Goal: Transaction & Acquisition: Purchase product/service

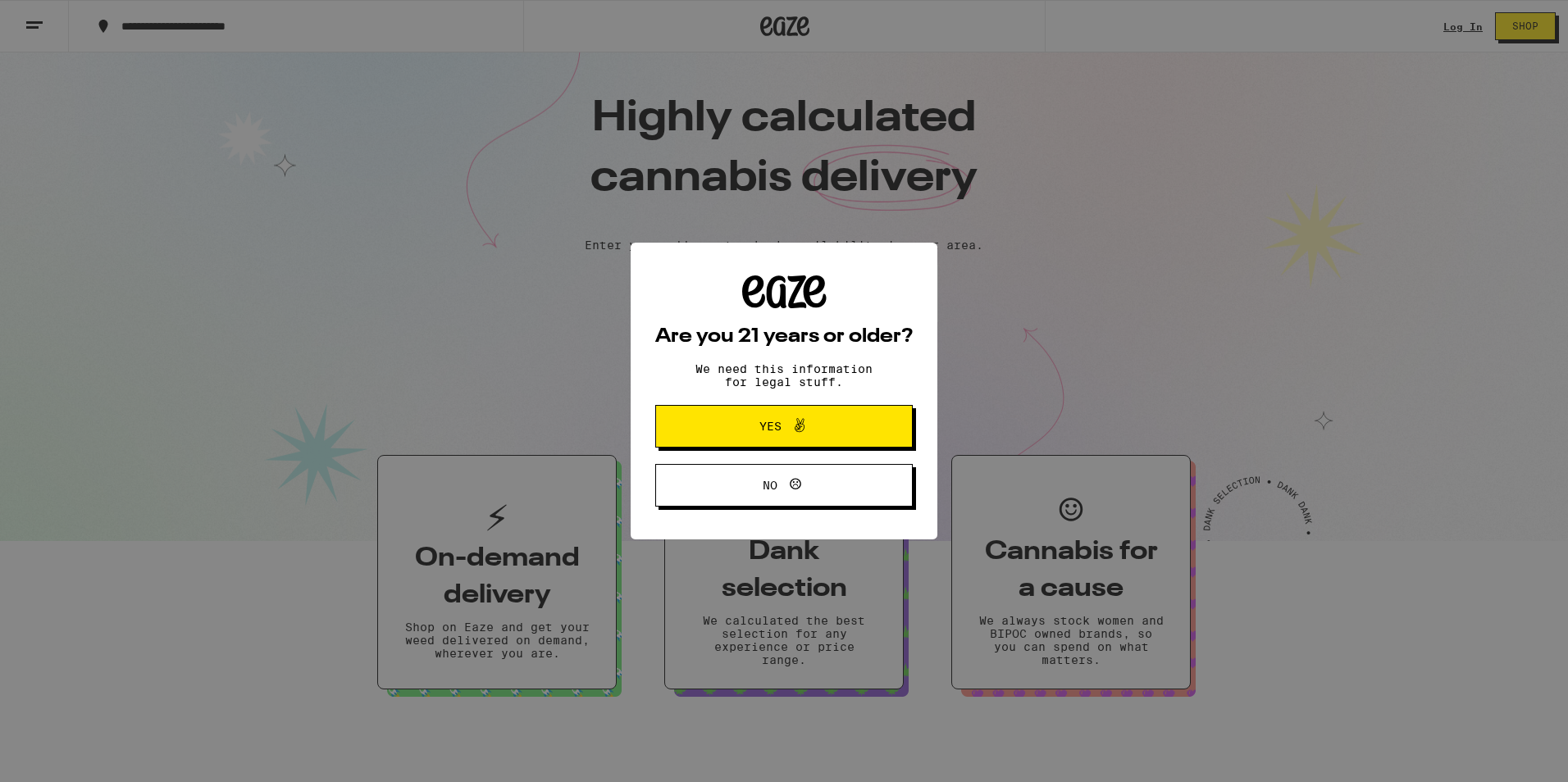
click at [785, 421] on span at bounding box center [795, 427] width 28 height 22
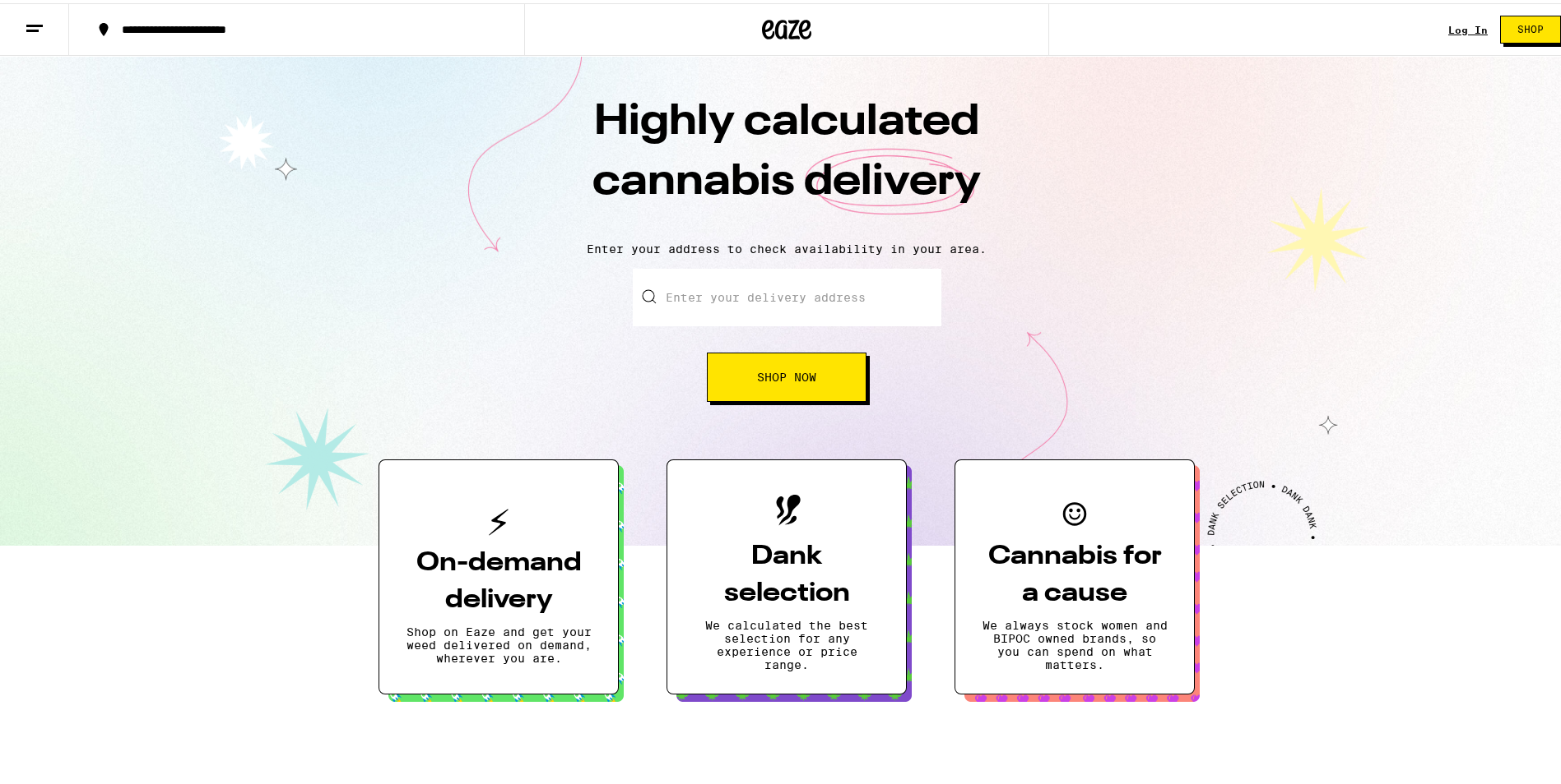
click at [782, 610] on button "Dank selection We calculated the best selection for any experience or price ran…" at bounding box center [786, 573] width 240 height 235
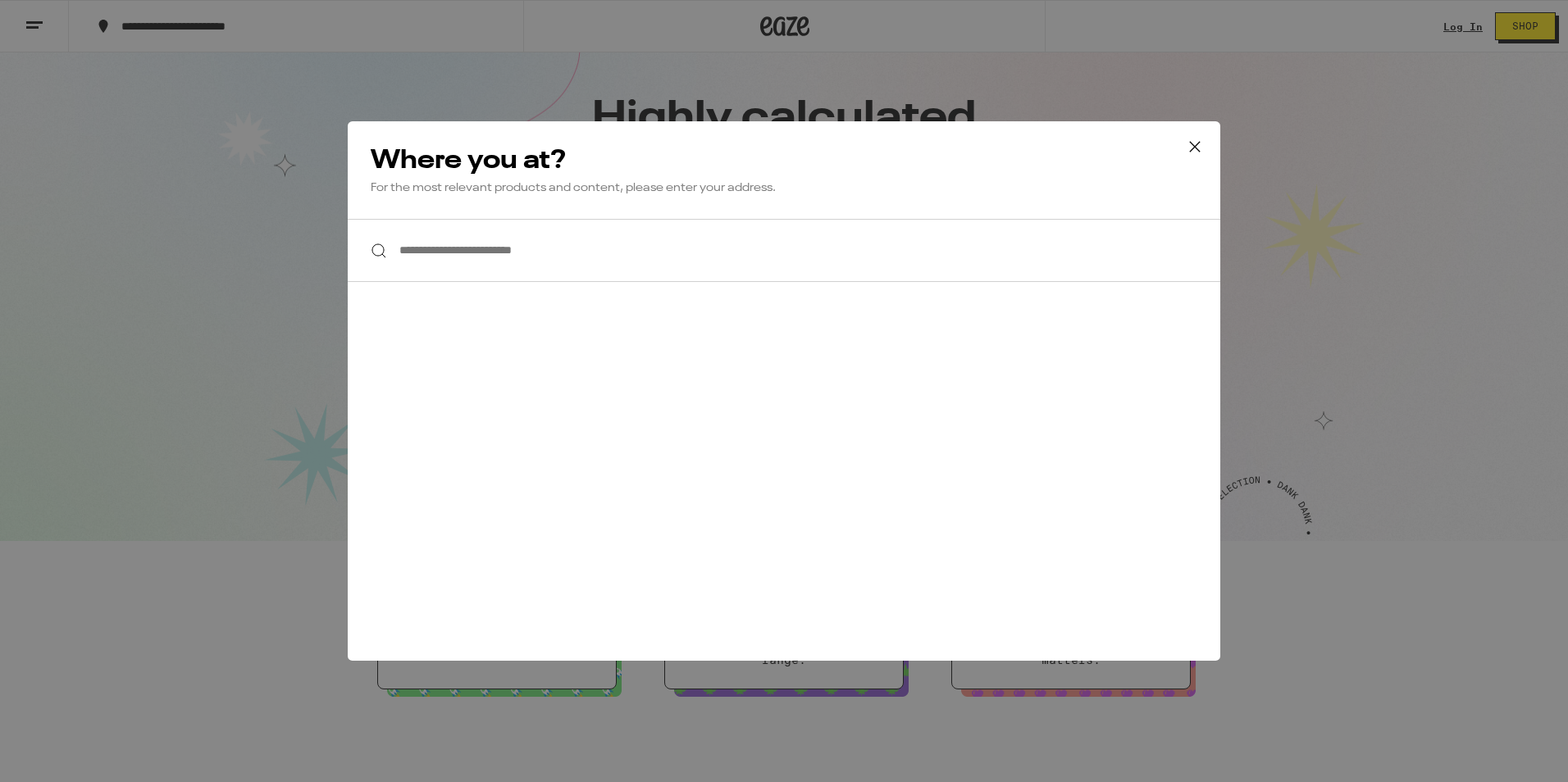
click at [1193, 147] on icon at bounding box center [1194, 146] width 25 height 25
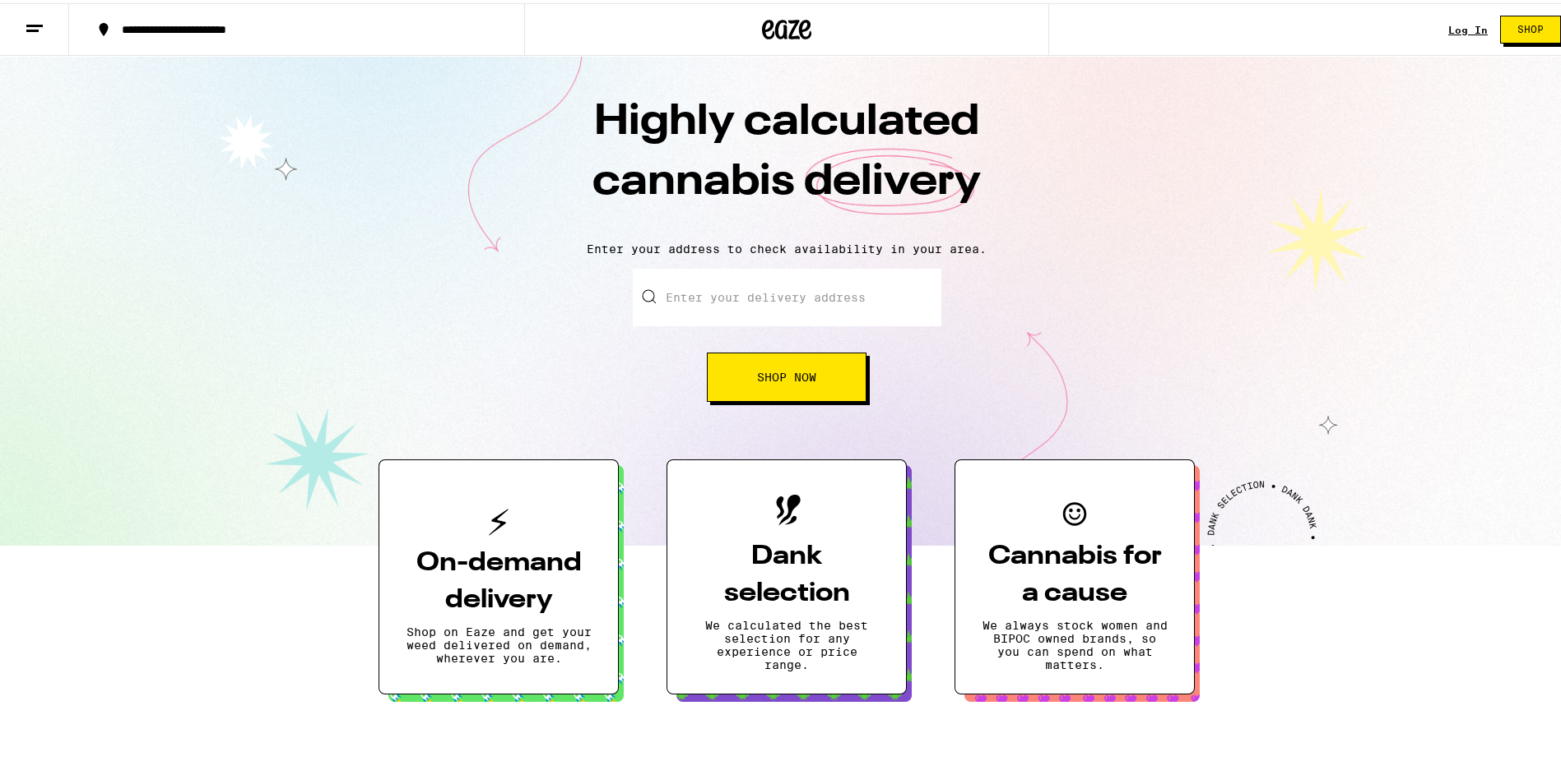
click at [1459, 22] on link "Log In" at bounding box center [1468, 27] width 40 height 11
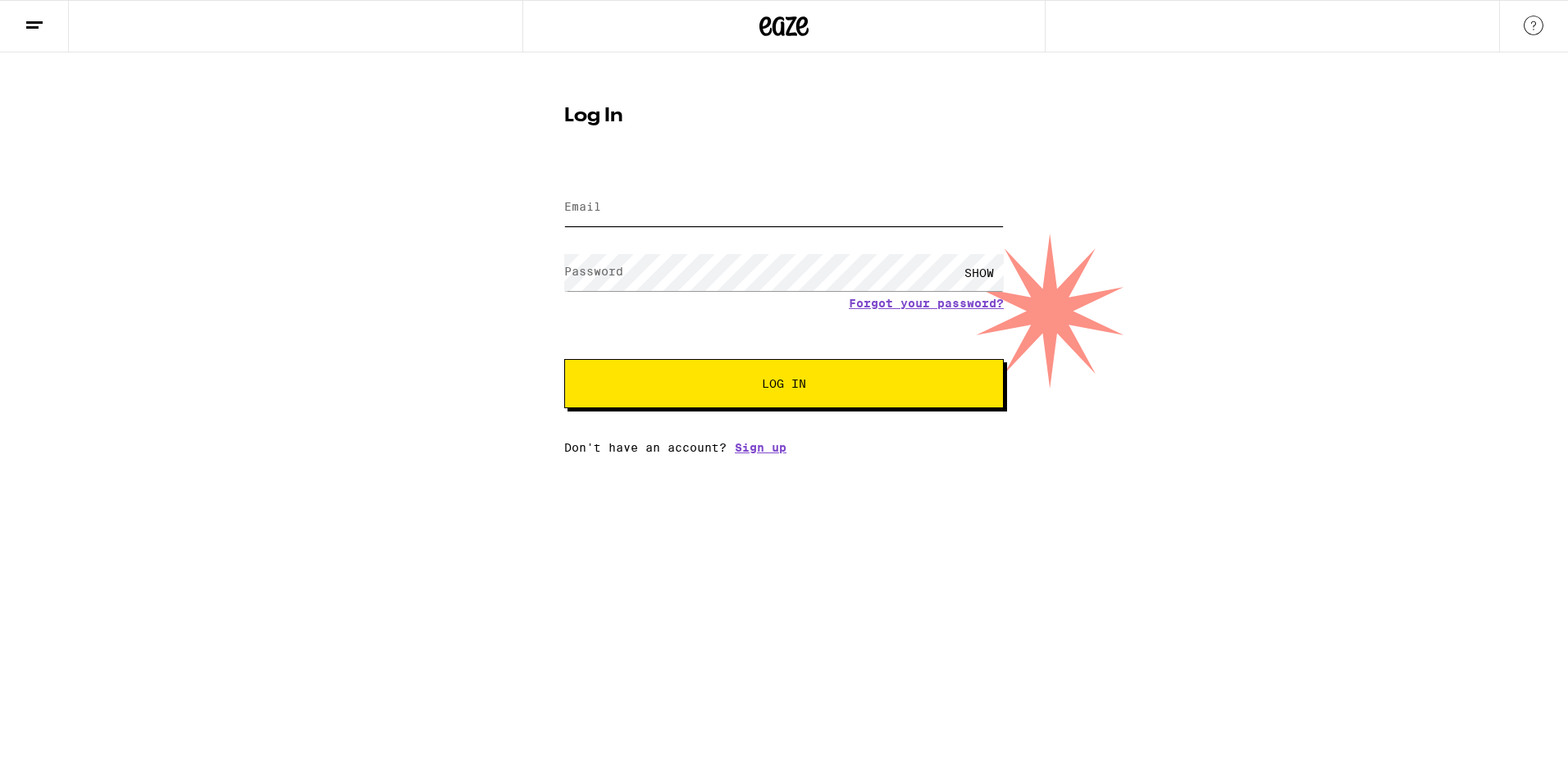
click at [667, 205] on input "Email" at bounding box center [784, 208] width 440 height 37
click at [667, 206] on input "Email" at bounding box center [784, 208] width 440 height 37
type input "mabbott01@yahoo.com"
click at [811, 403] on button "Log In" at bounding box center [784, 384] width 440 height 49
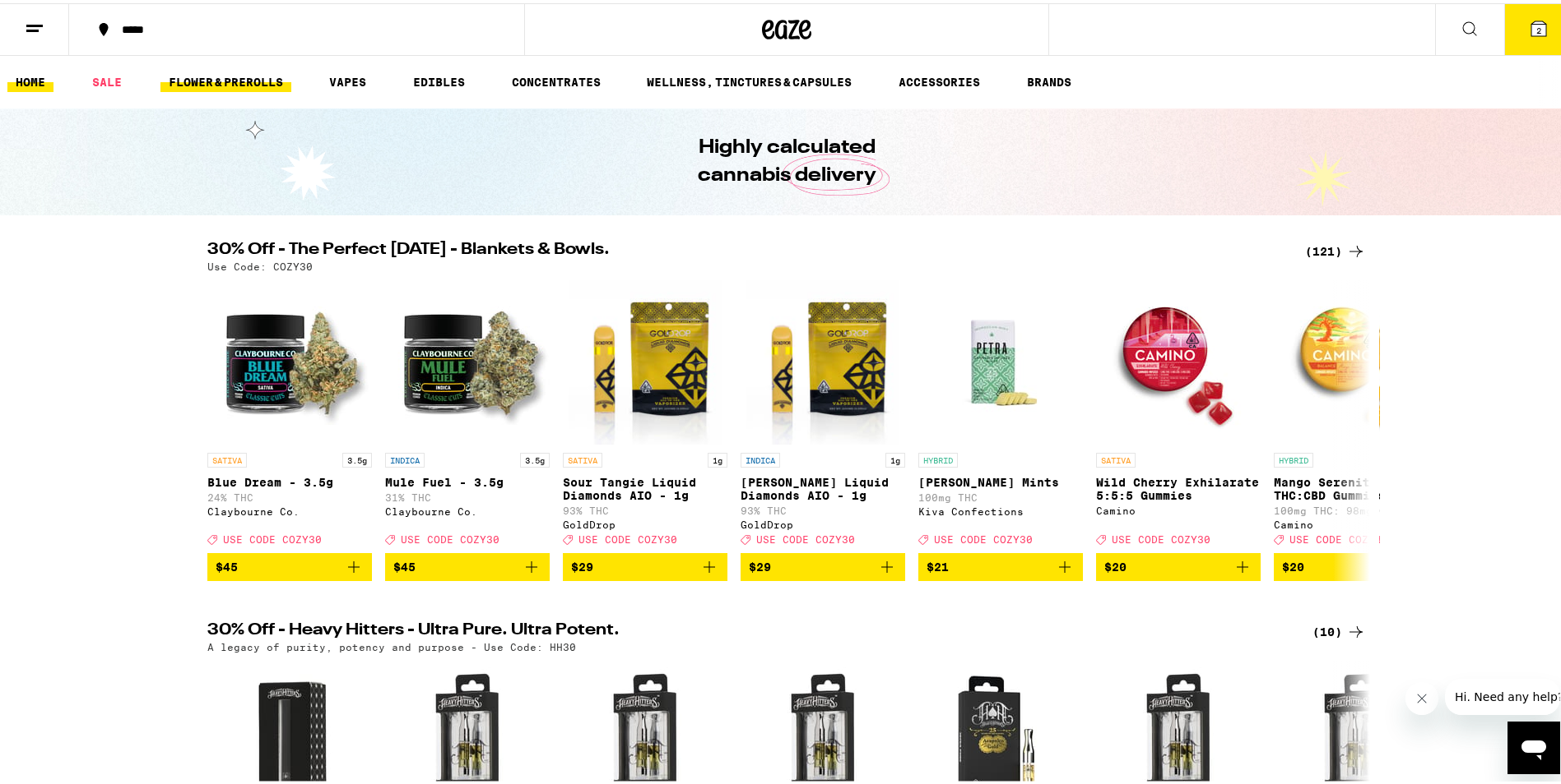
click at [234, 74] on link "FLOWER & PREROLLS" at bounding box center [226, 79] width 131 height 20
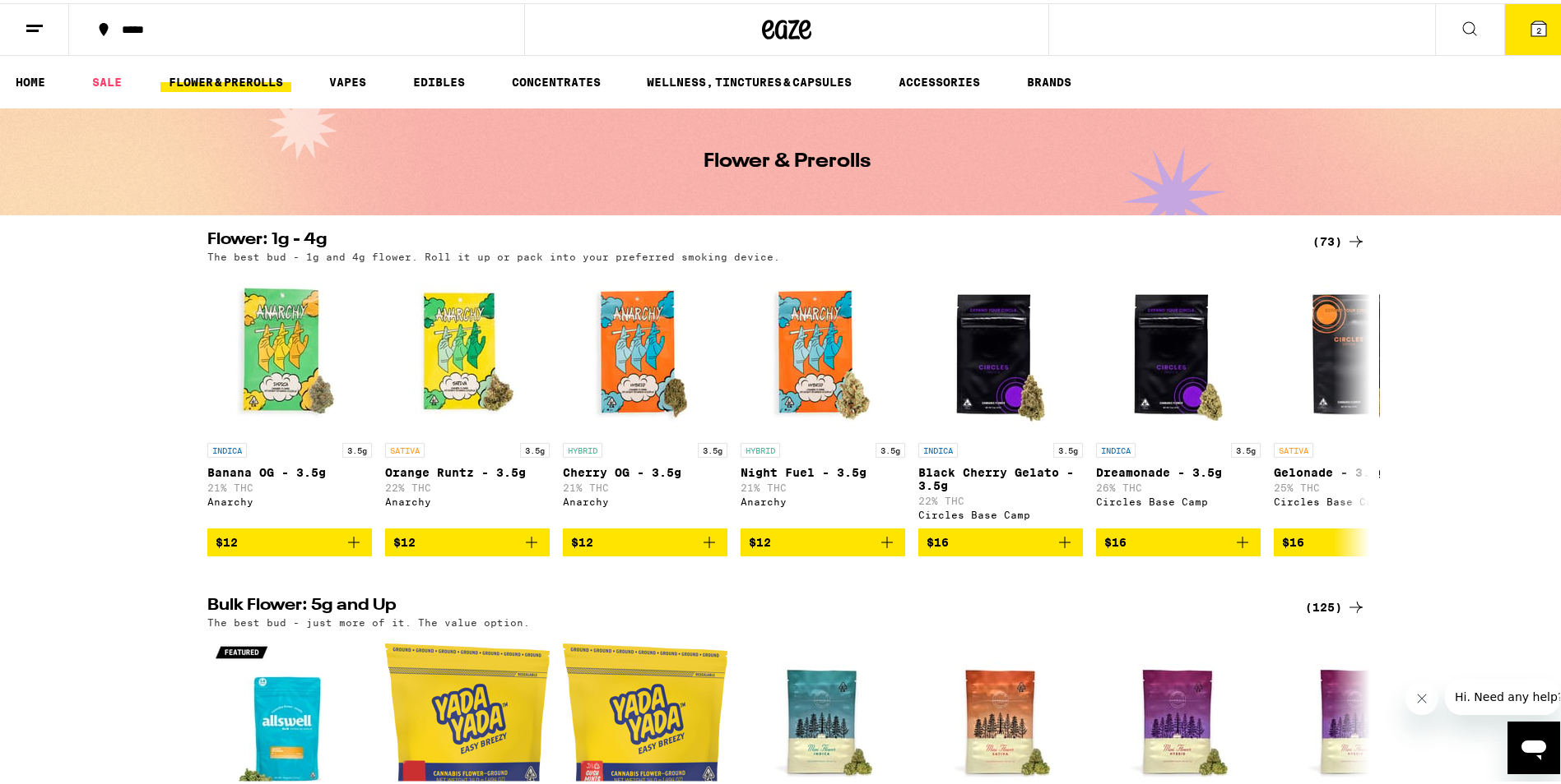
click at [230, 79] on link "FLOWER & PREROLLS" at bounding box center [226, 79] width 131 height 20
click at [1324, 240] on div "(73)" at bounding box center [1339, 239] width 54 height 20
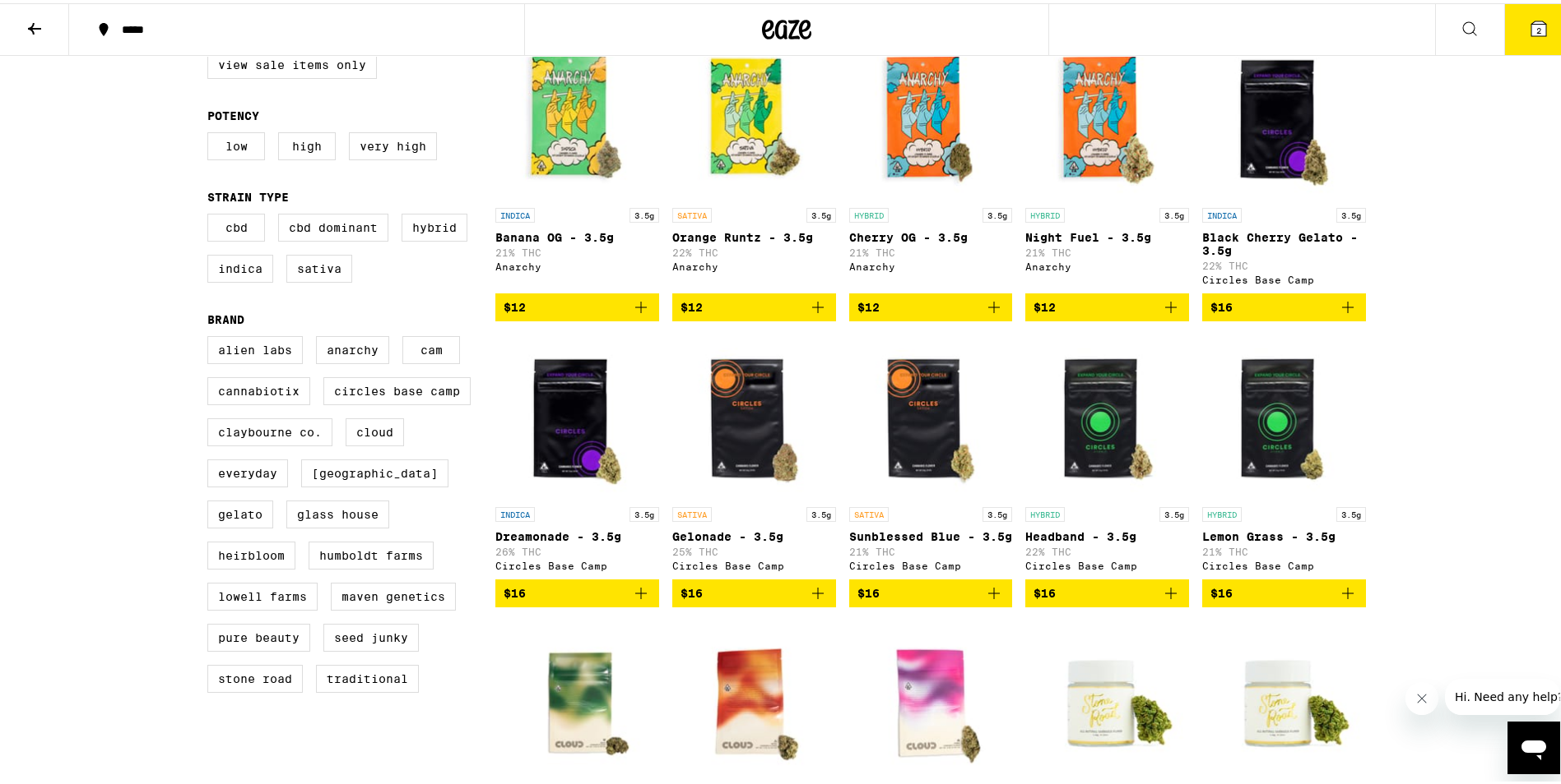
scroll to position [247, 0]
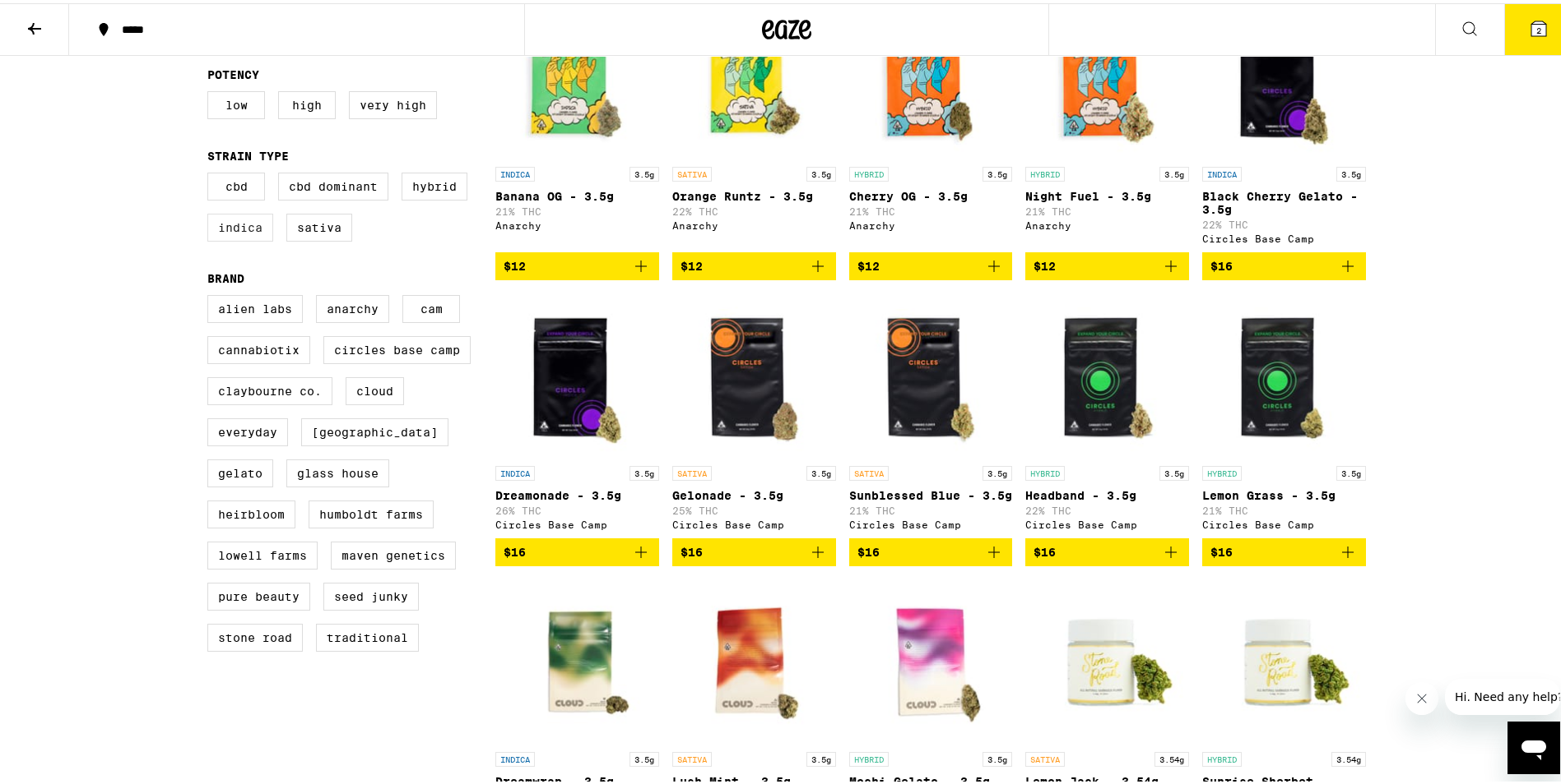
click at [248, 238] on label "Indica" at bounding box center [240, 224] width 65 height 28
click at [211, 172] on input "Indica" at bounding box center [210, 171] width 1 height 1
checkbox input "true"
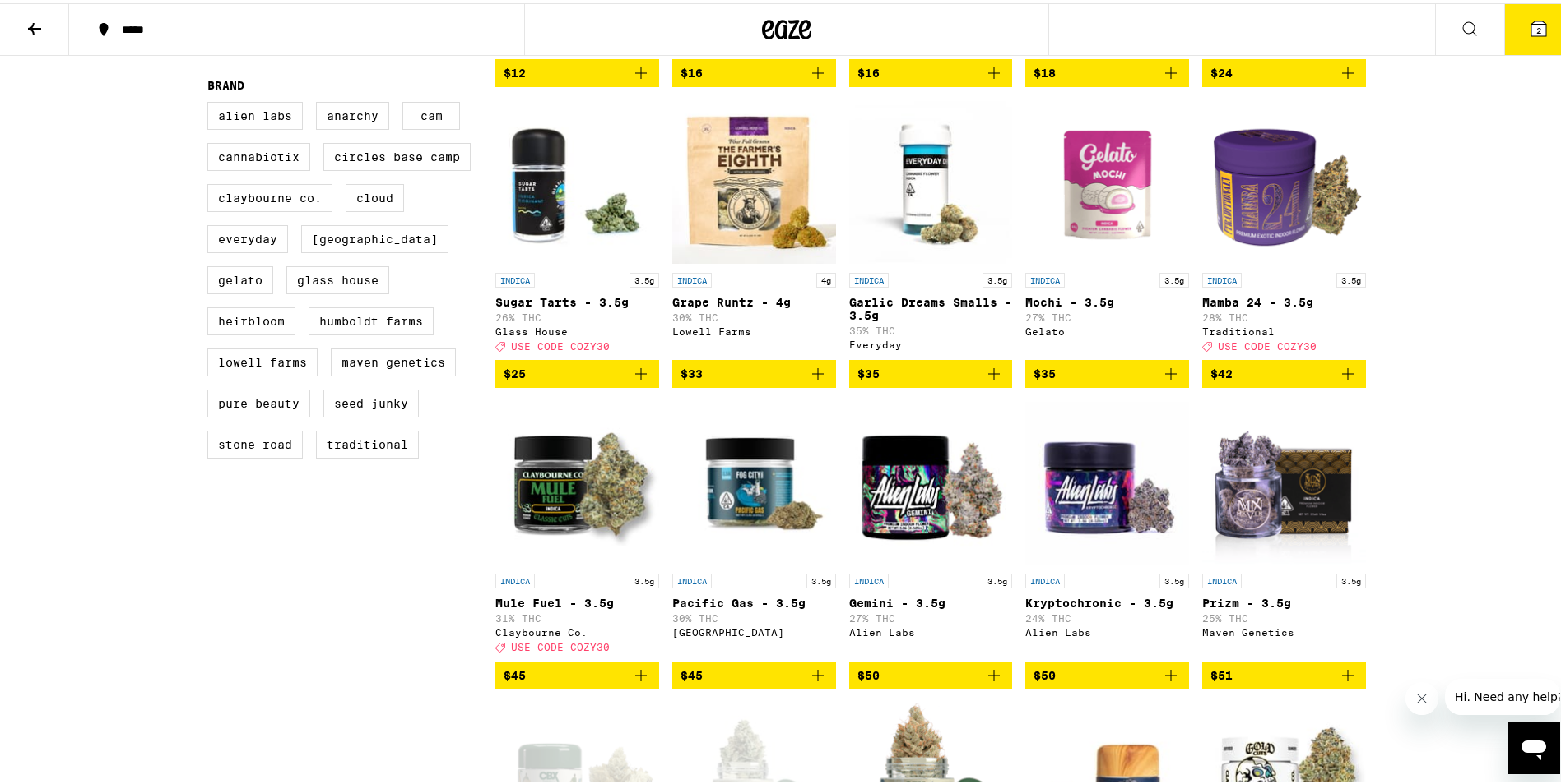
scroll to position [658, 0]
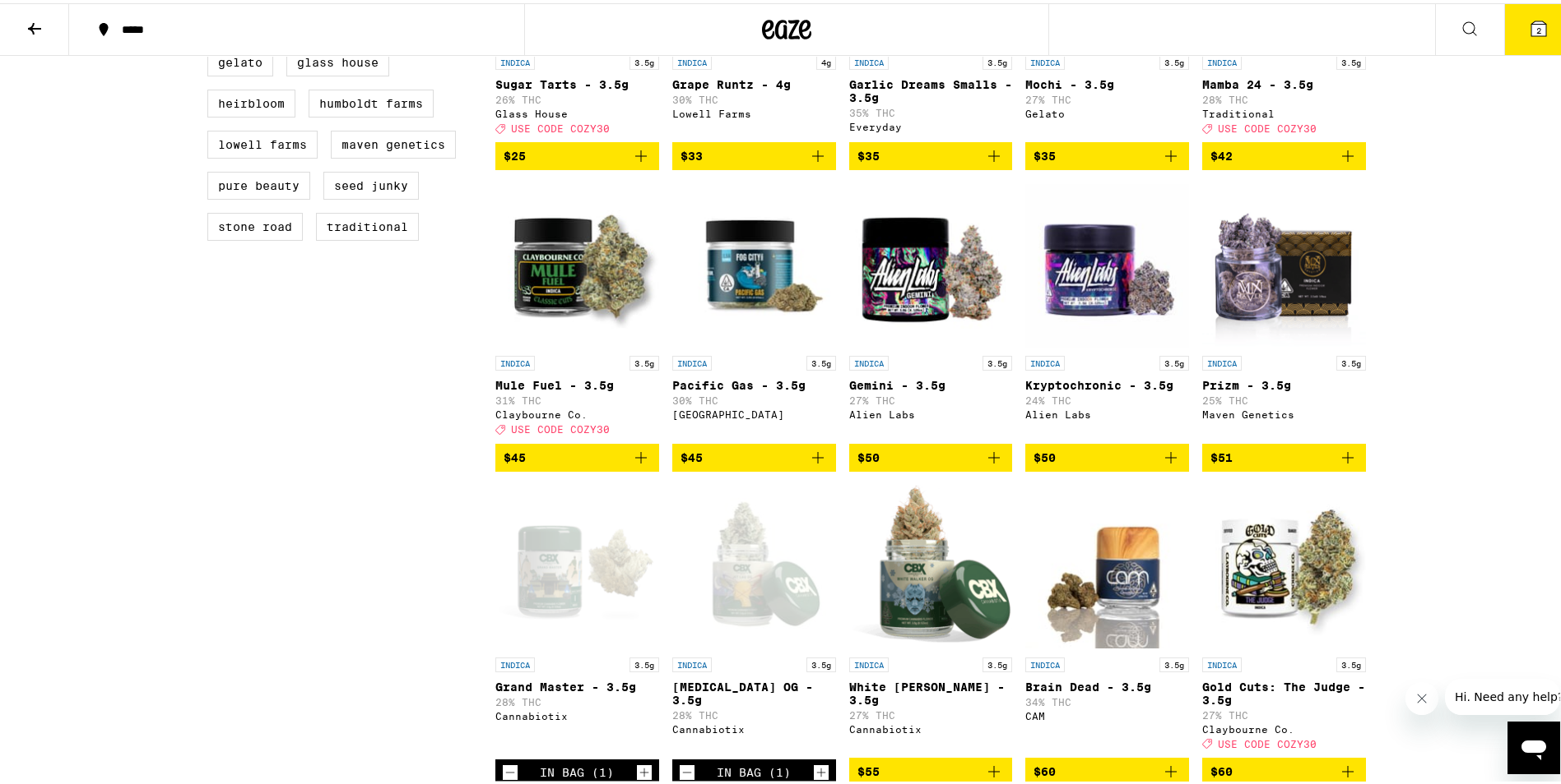
click at [1531, 29] on icon at bounding box center [1538, 25] width 15 height 15
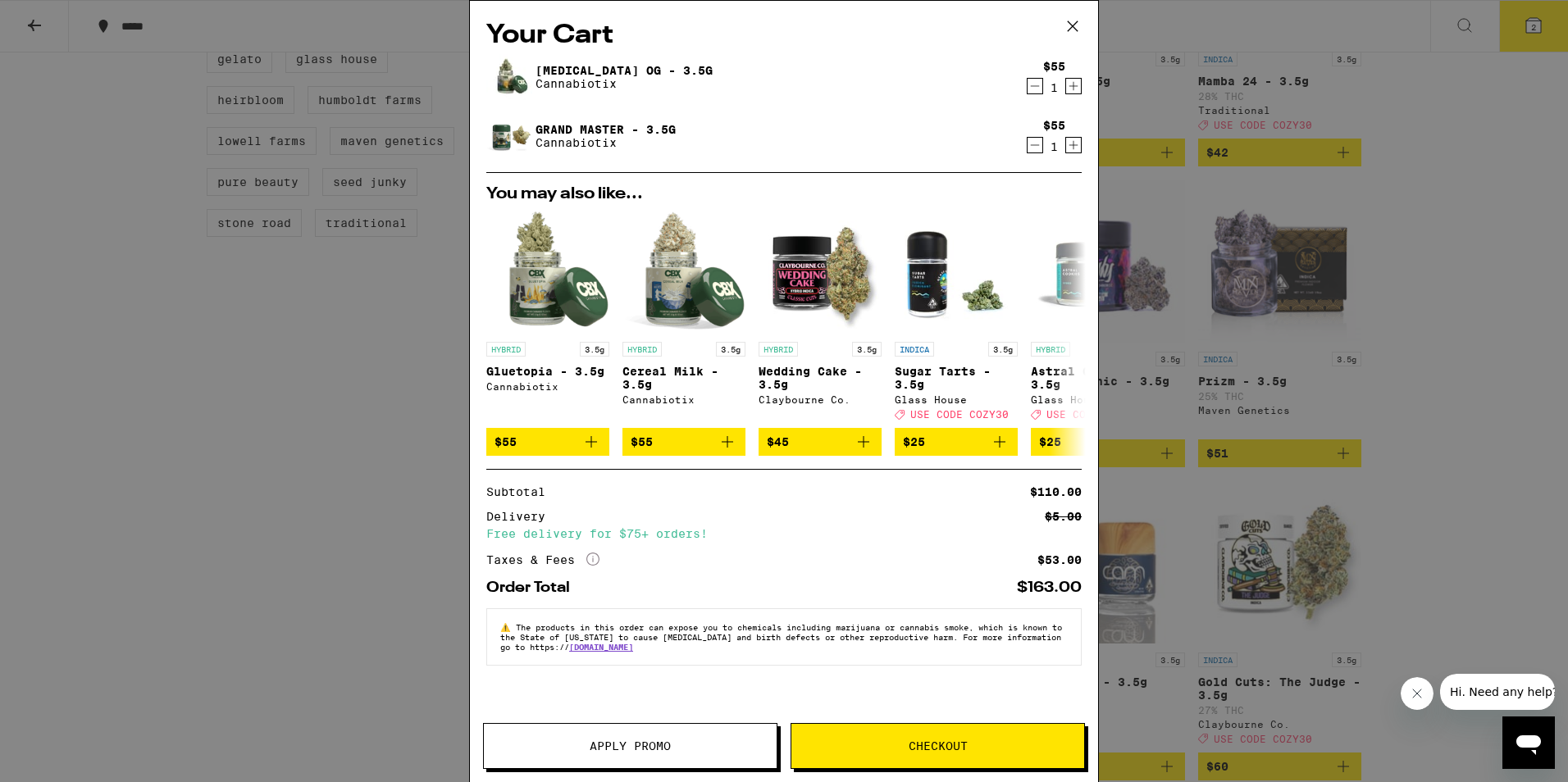
click at [1033, 86] on icon "Decrement" at bounding box center [1035, 86] width 9 height 0
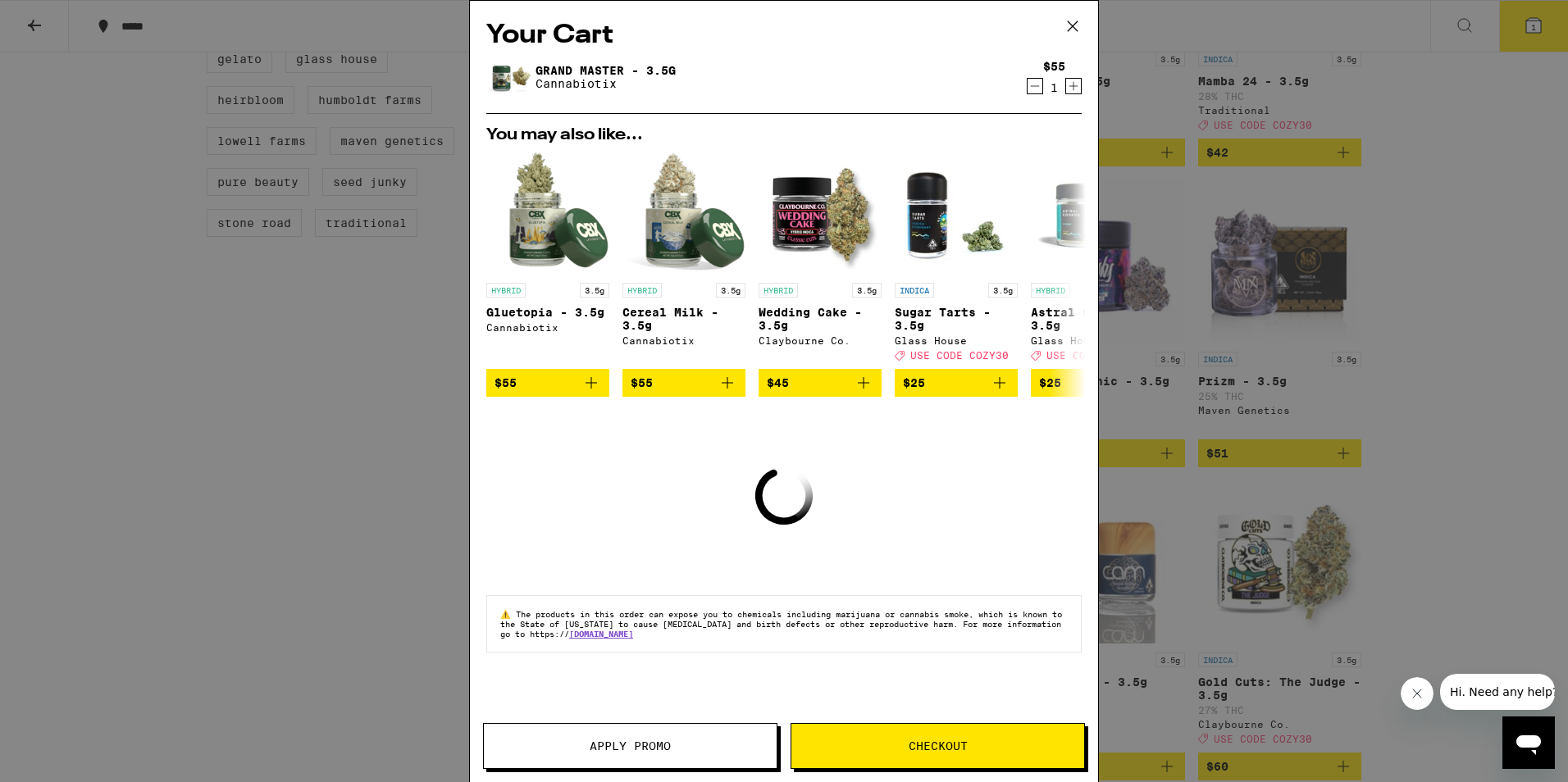
click at [1034, 89] on icon "Decrement" at bounding box center [1034, 86] width 15 height 20
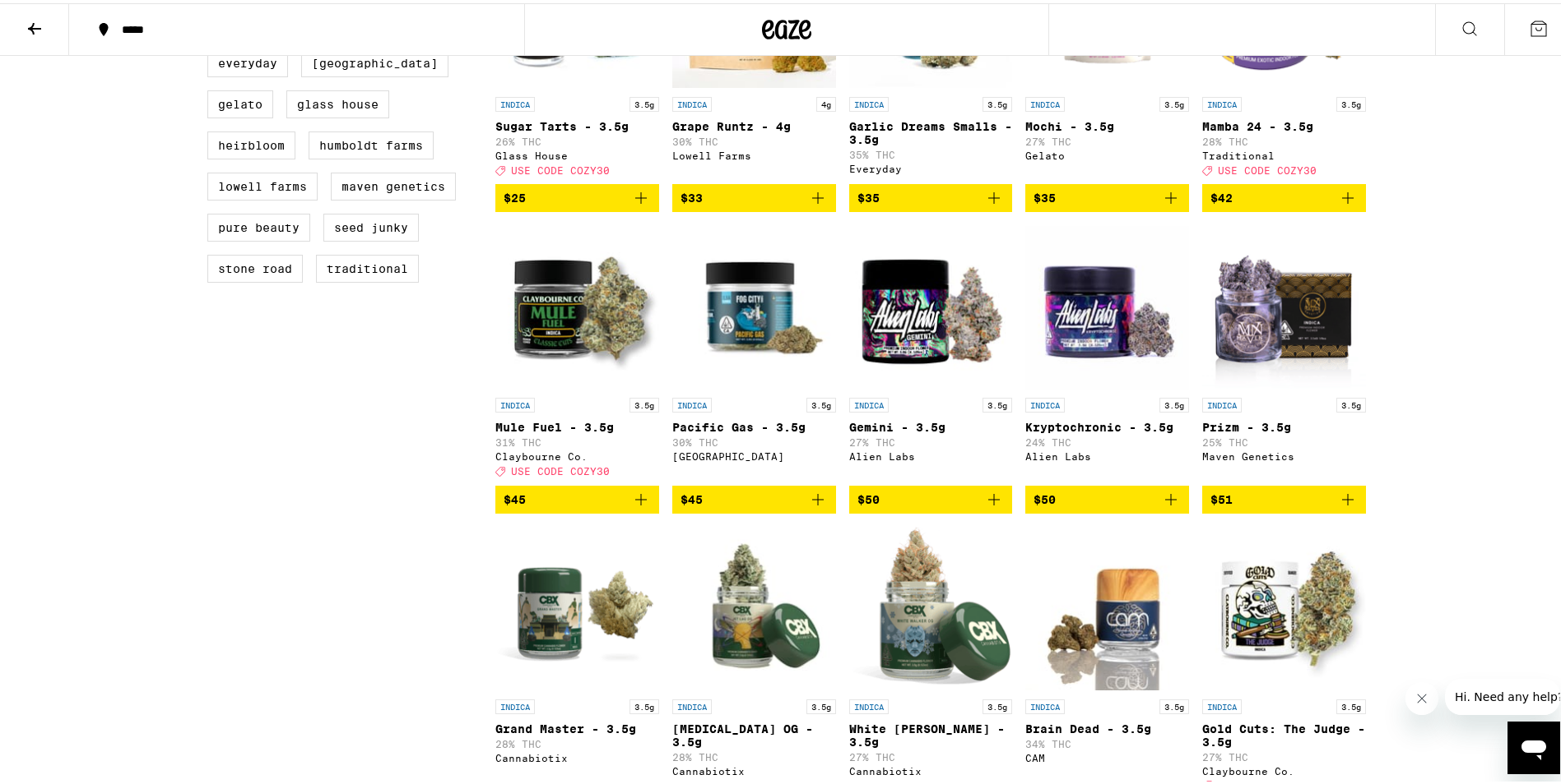
scroll to position [589, 0]
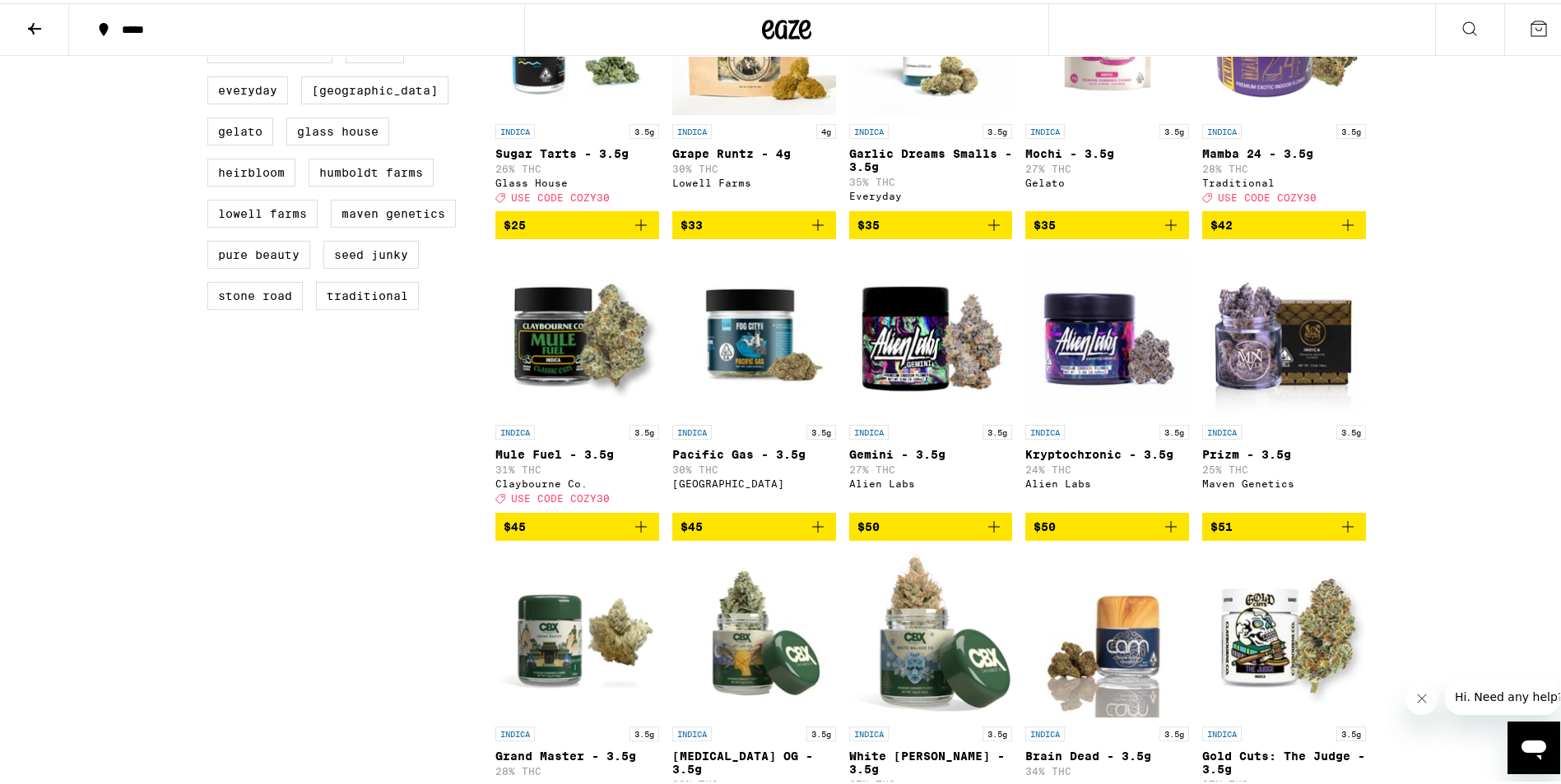
click at [565, 390] on img "Open page for Mule Fuel - 3.5g from Claybourne Co." at bounding box center [576, 331] width 164 height 165
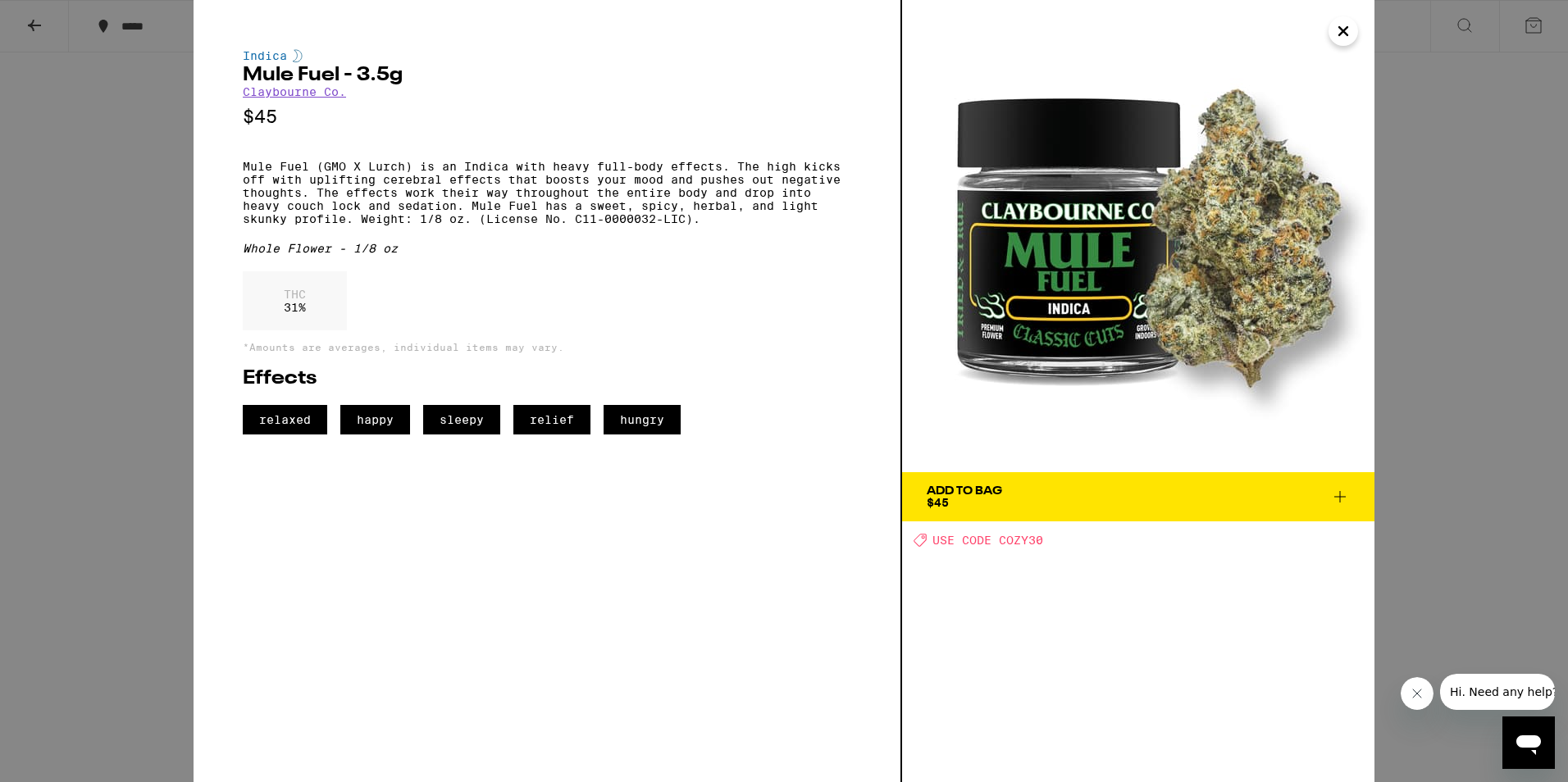
click at [1233, 494] on span "Add To Bag $45" at bounding box center [1138, 496] width 423 height 23
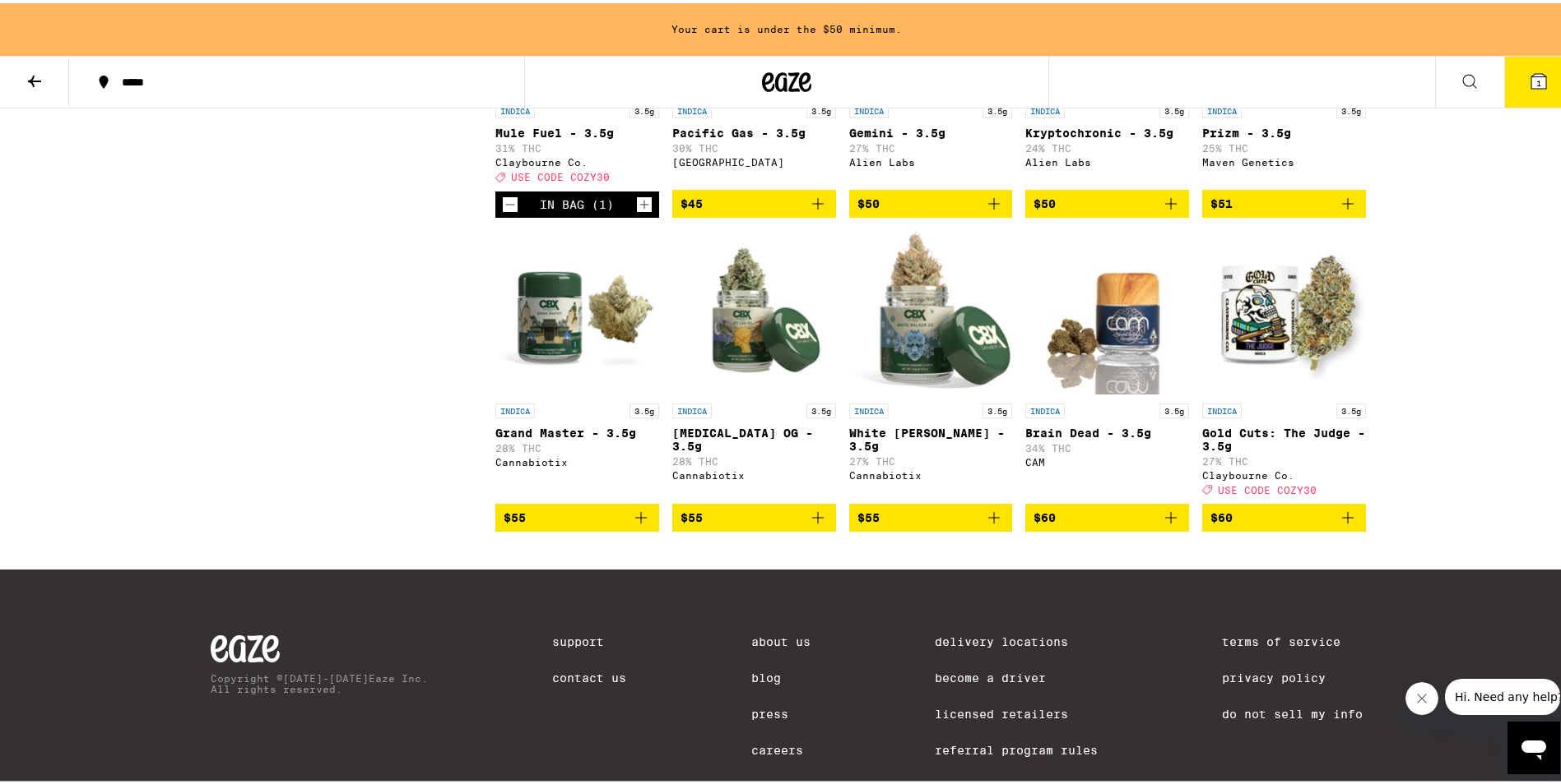
scroll to position [970, 0]
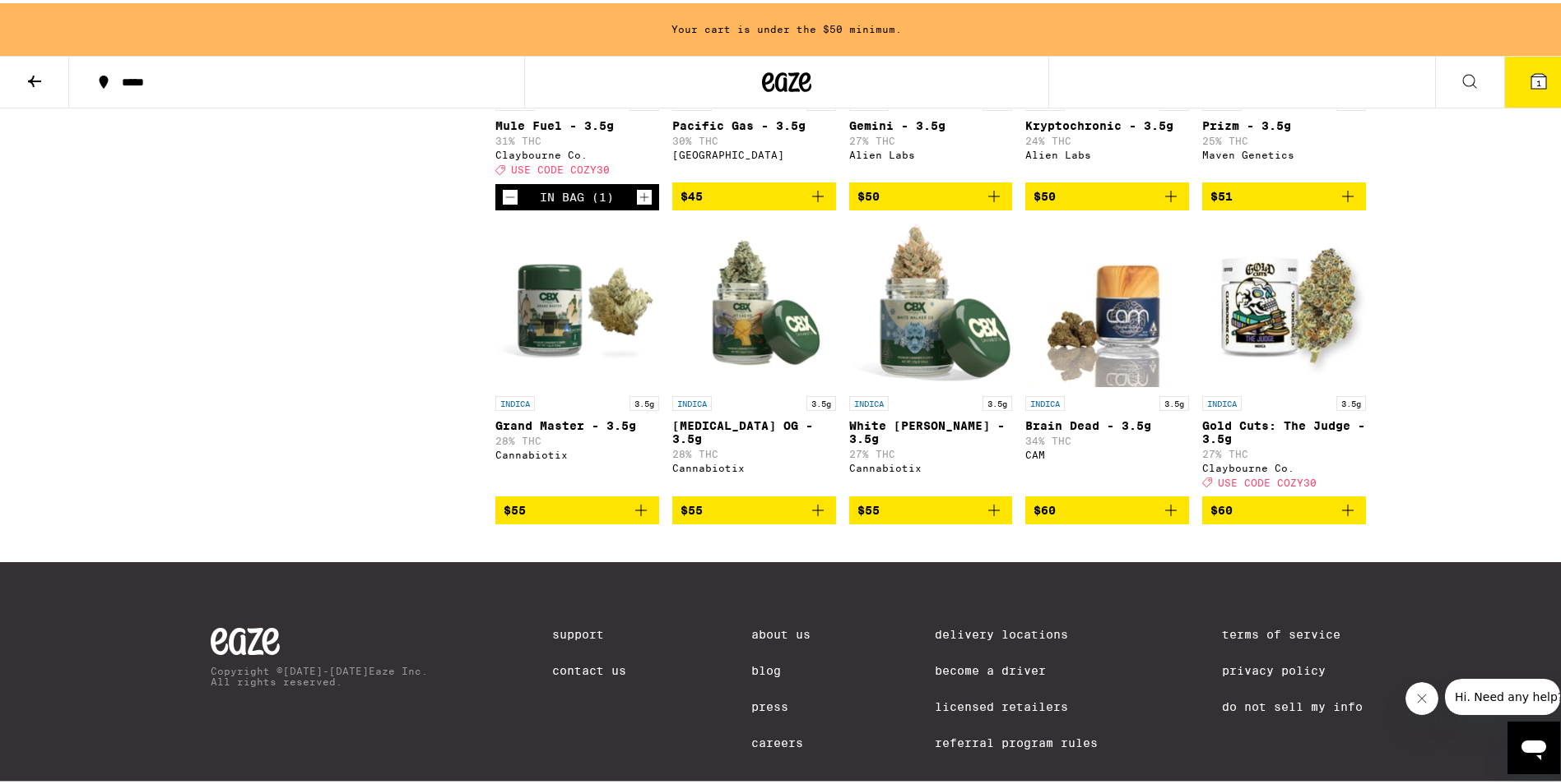
click at [1290, 442] on p "Gold Cuts: The Judge - 3.5g" at bounding box center [1283, 429] width 164 height 27
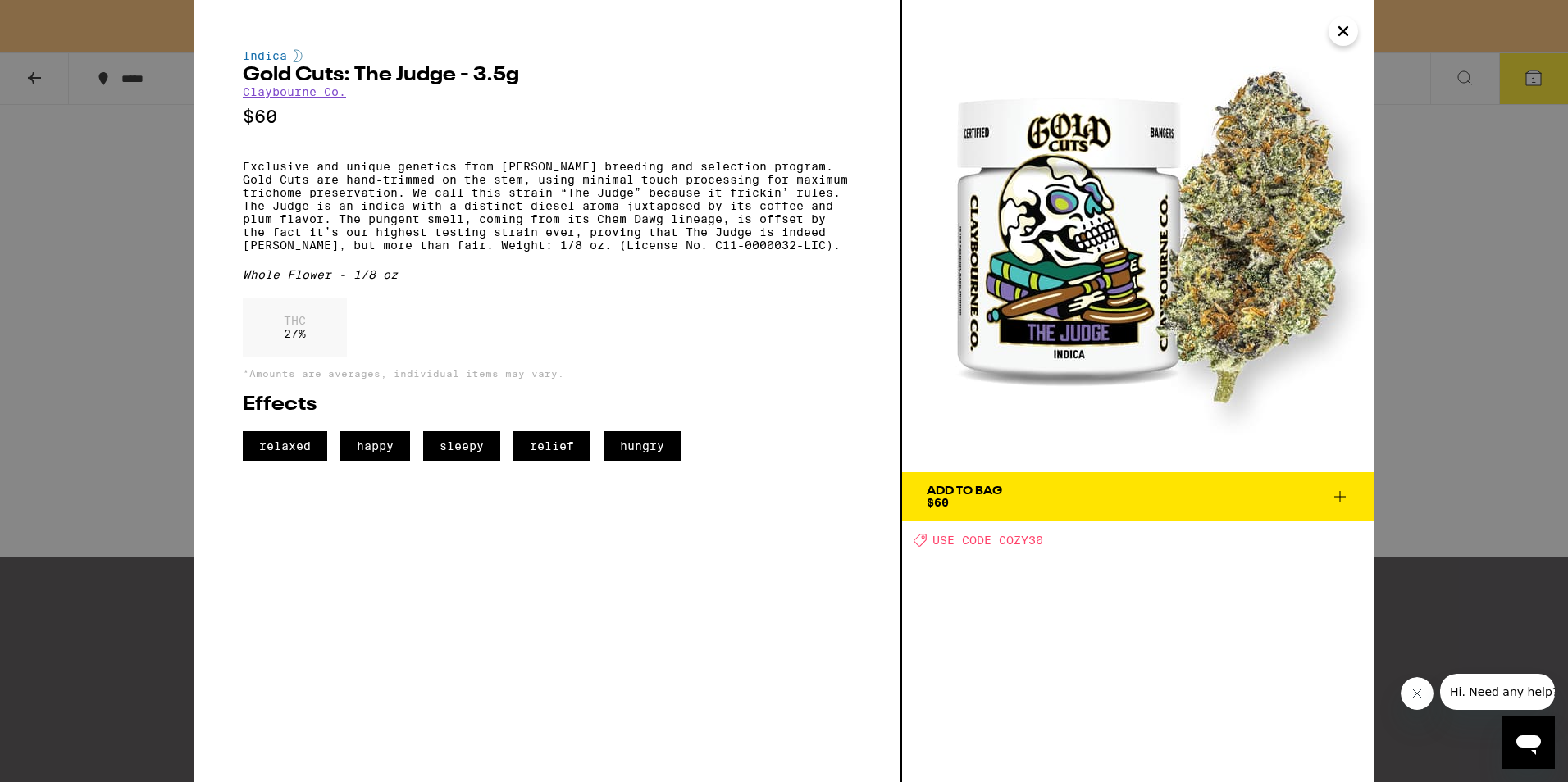
click at [1338, 494] on icon at bounding box center [1340, 497] width 20 height 20
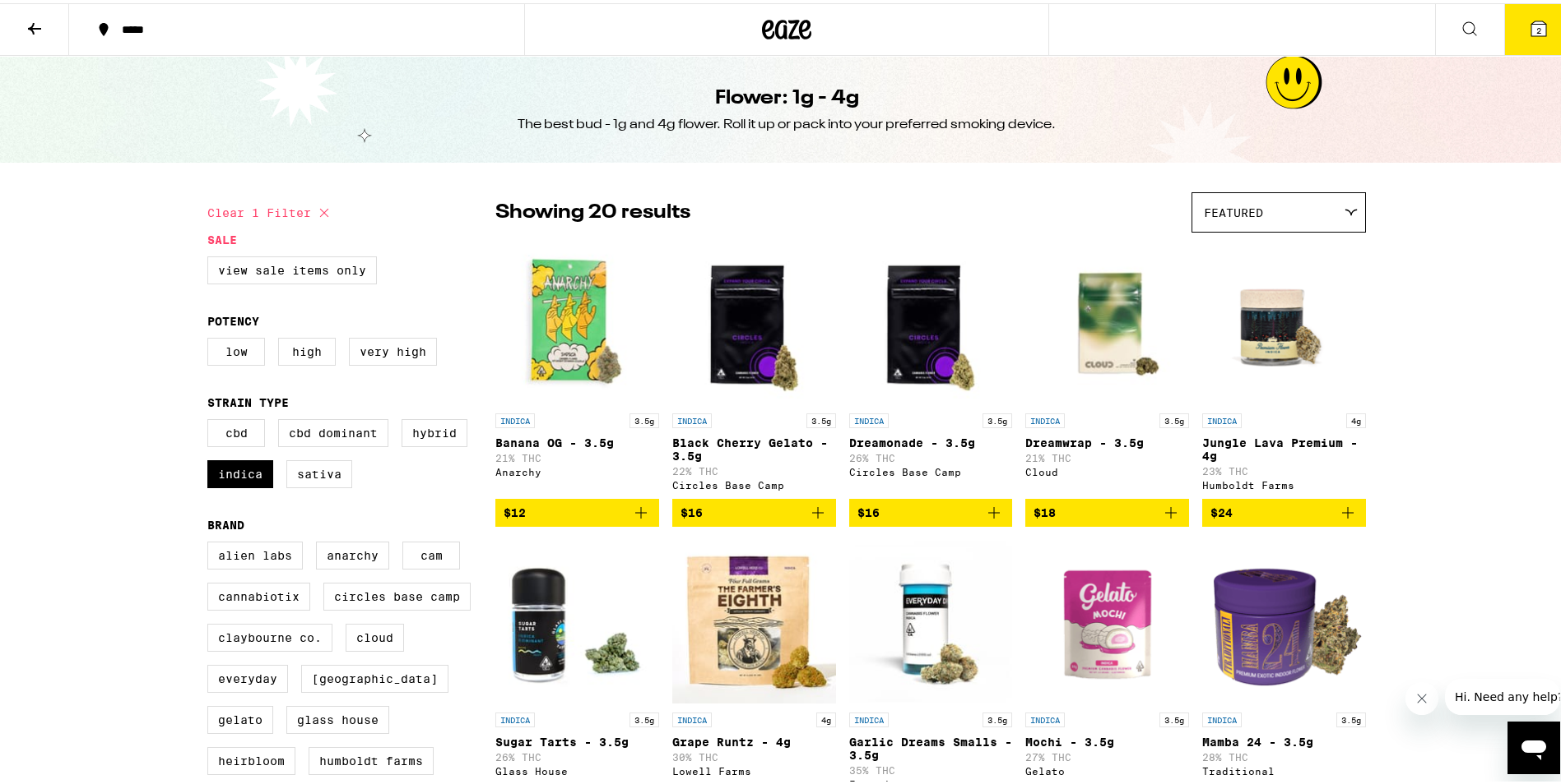
click at [1531, 25] on icon at bounding box center [1538, 25] width 15 height 15
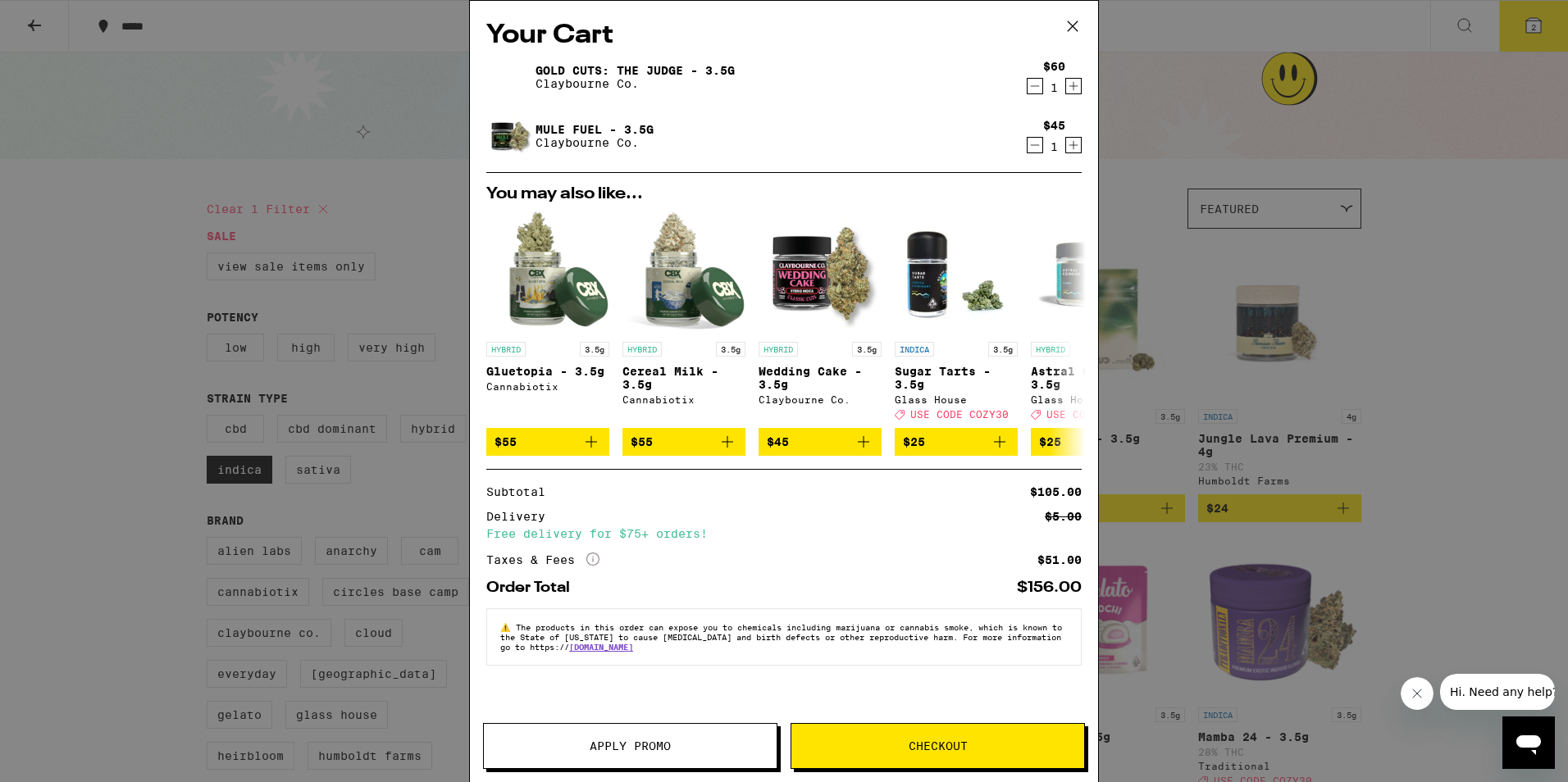
click at [656, 747] on span "Apply Promo" at bounding box center [630, 746] width 81 height 12
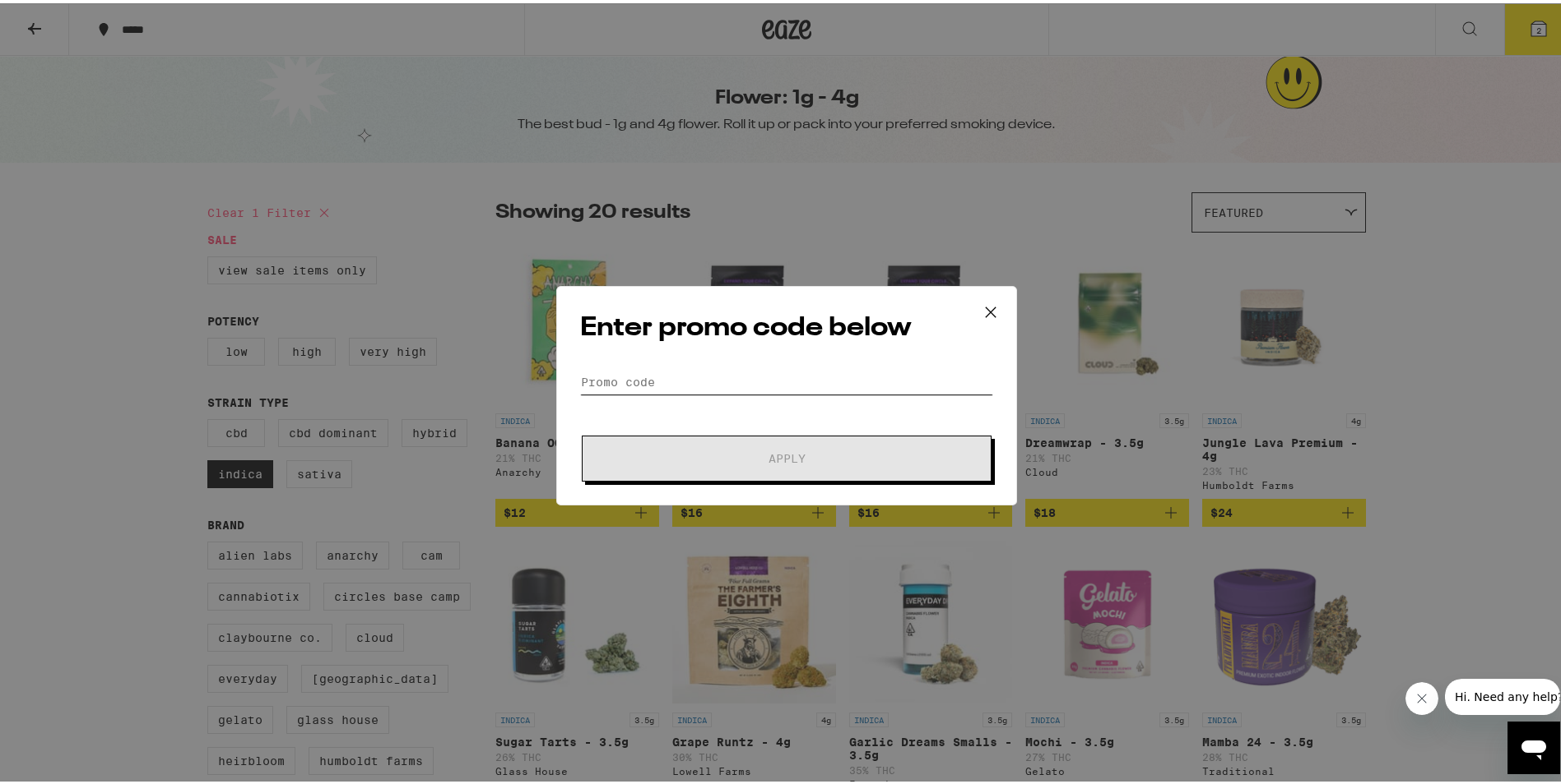
click at [651, 373] on input "Promo Code" at bounding box center [786, 379] width 413 height 25
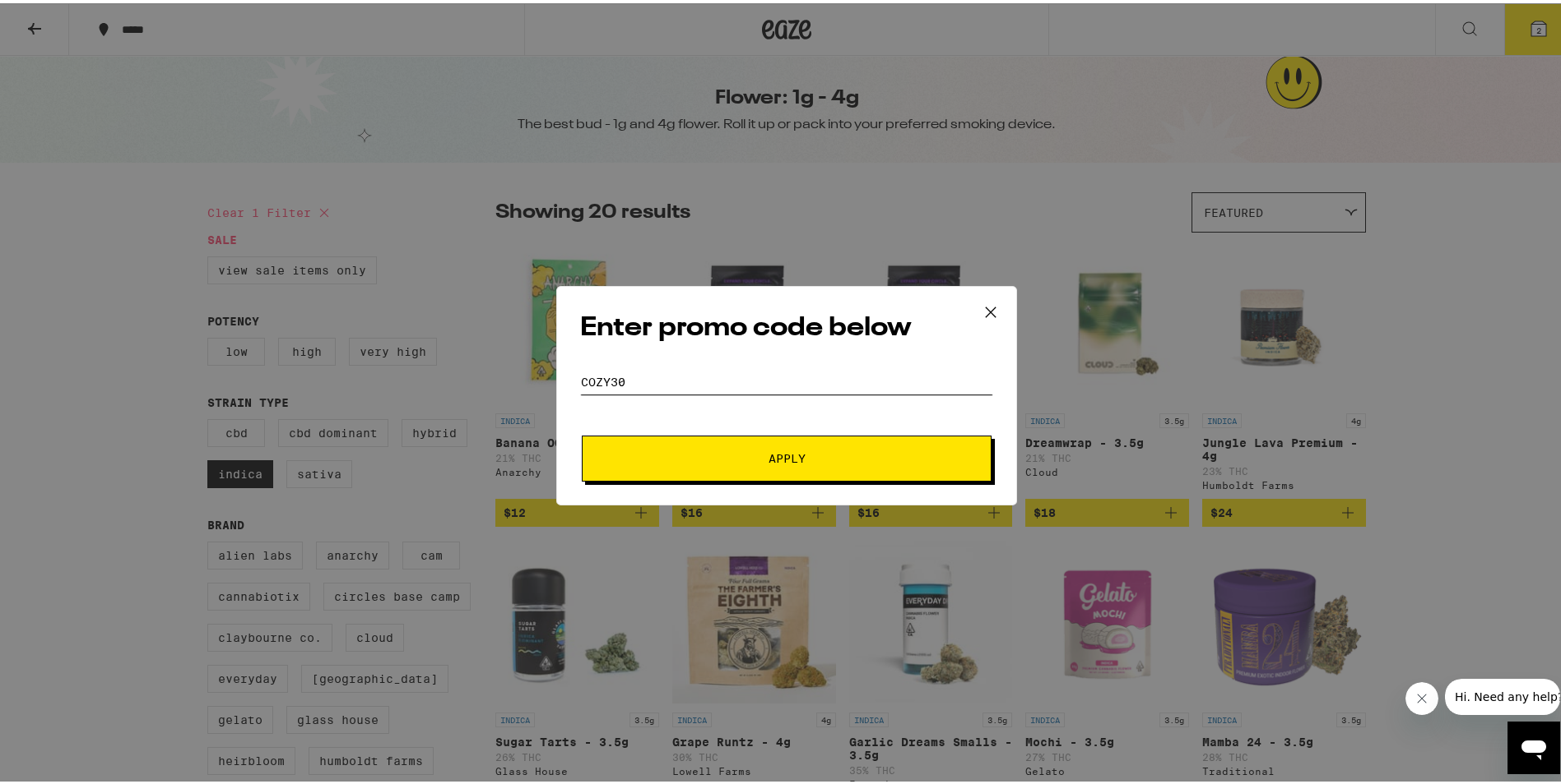
type input "cozy30"
click at [780, 461] on span "Apply" at bounding box center [786, 456] width 37 height 12
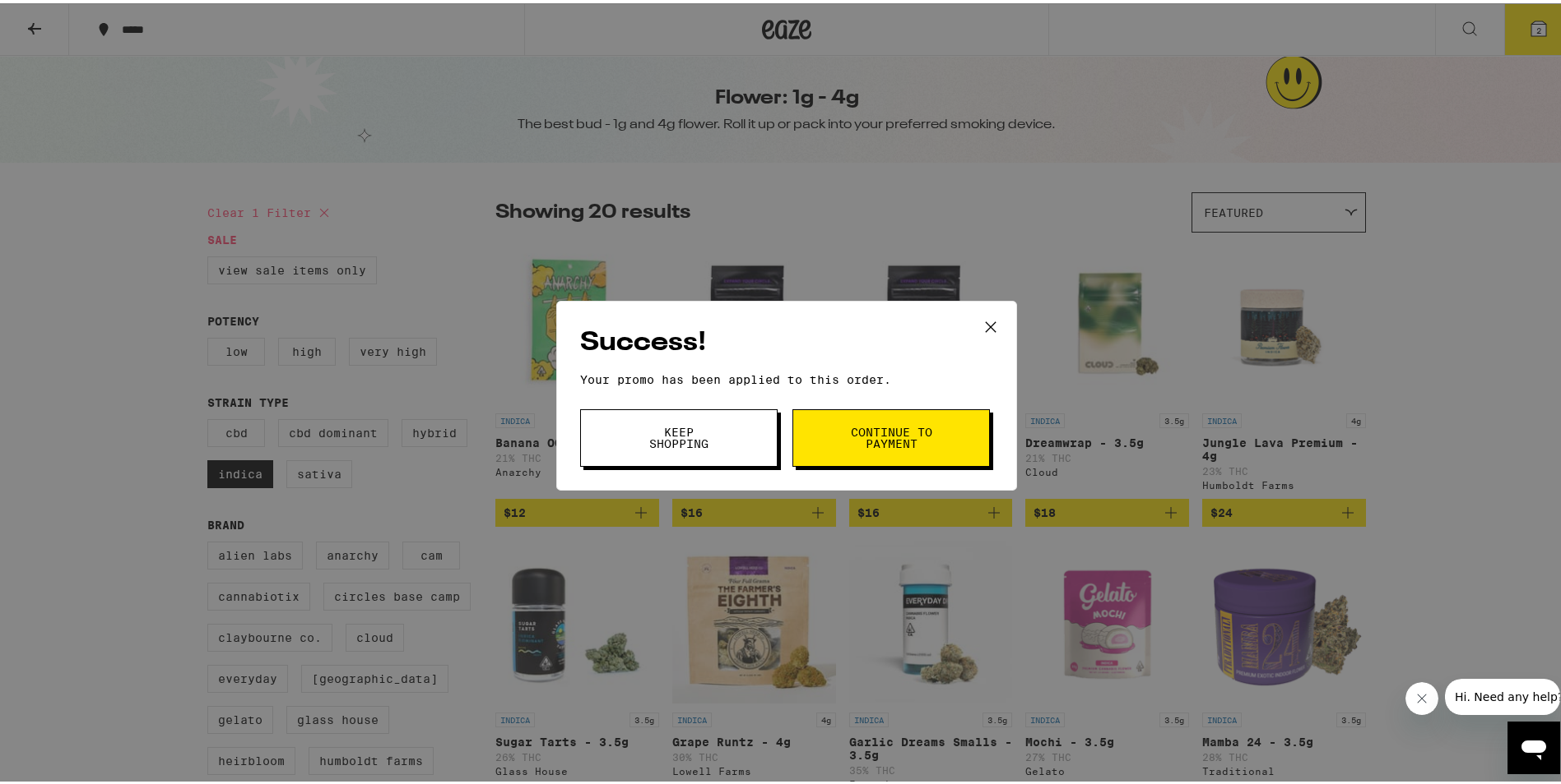
click at [871, 443] on span "Continue to payment" at bounding box center [891, 434] width 84 height 23
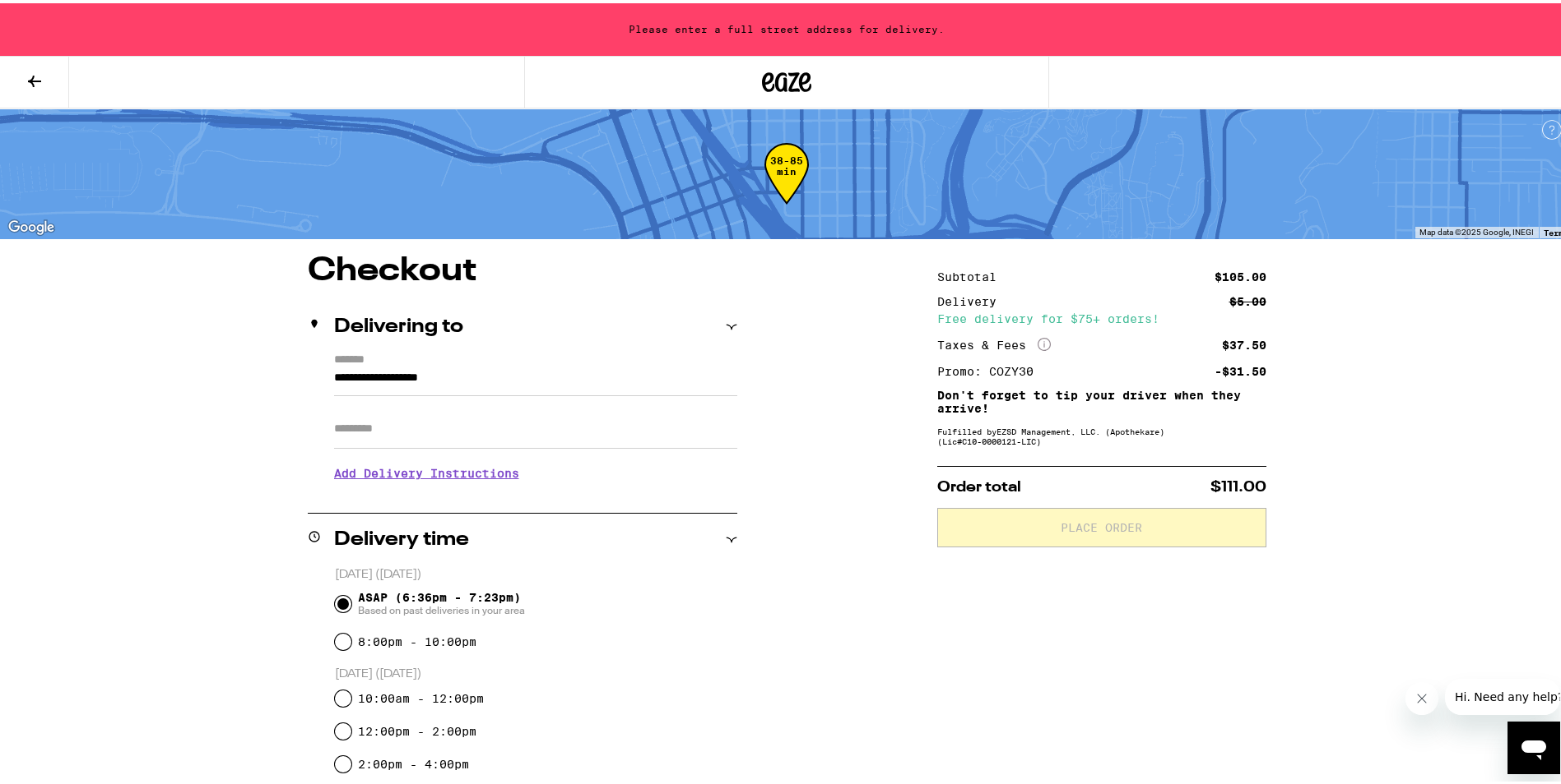
click at [334, 376] on input "**********" at bounding box center [536, 379] width 403 height 28
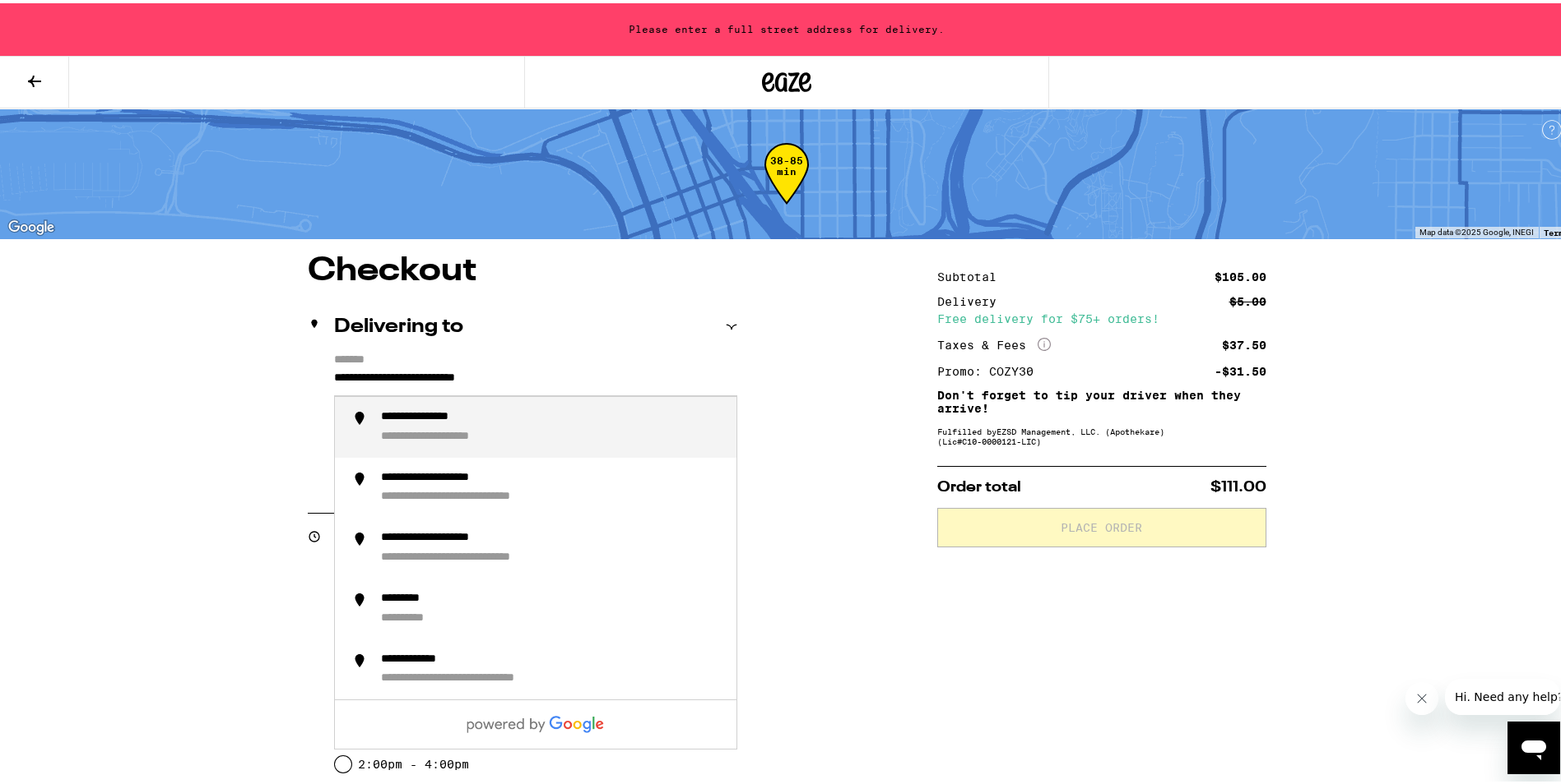
click at [456, 420] on div "**********" at bounding box center [440, 414] width 119 height 15
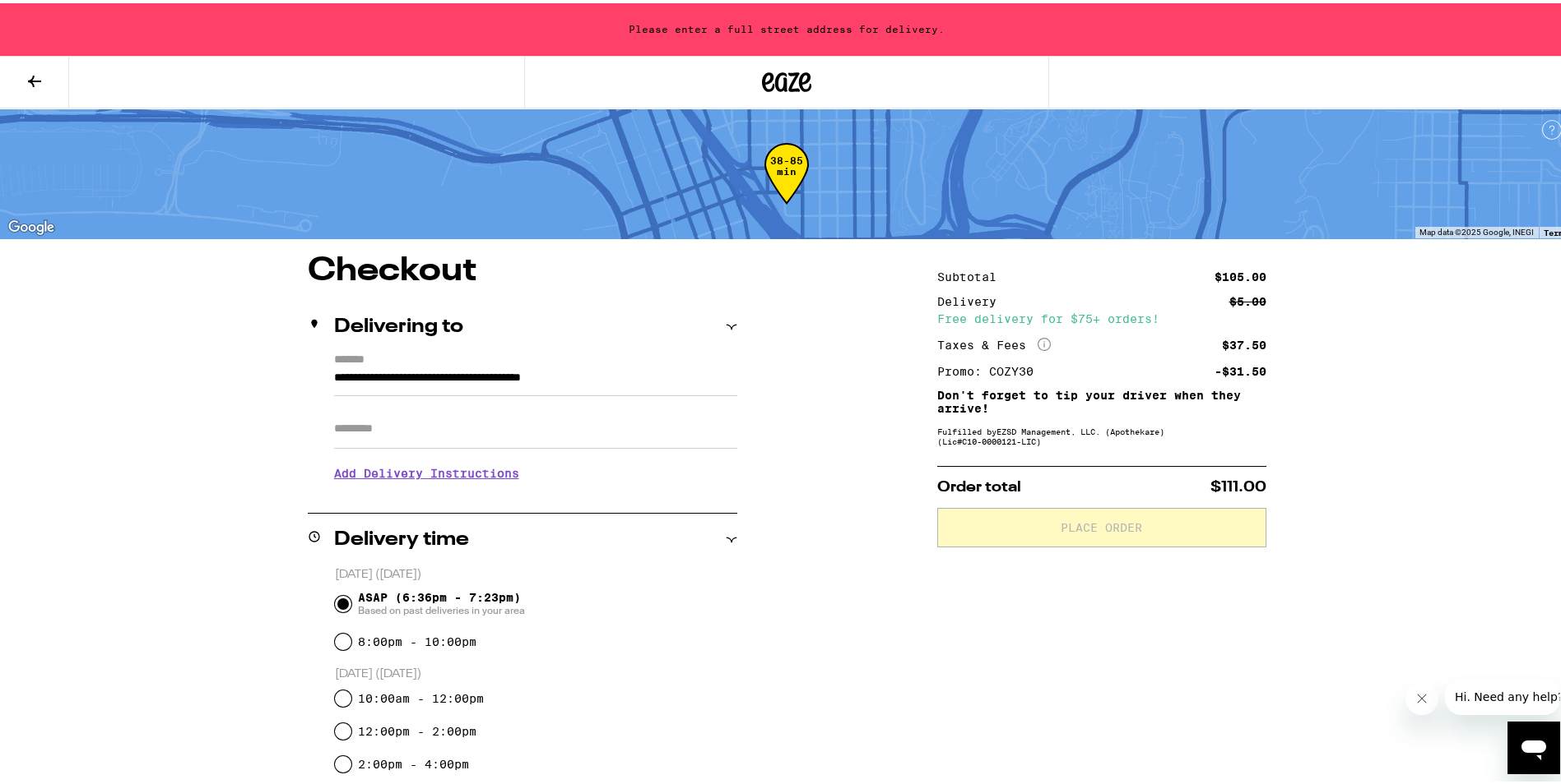
type input "**********"
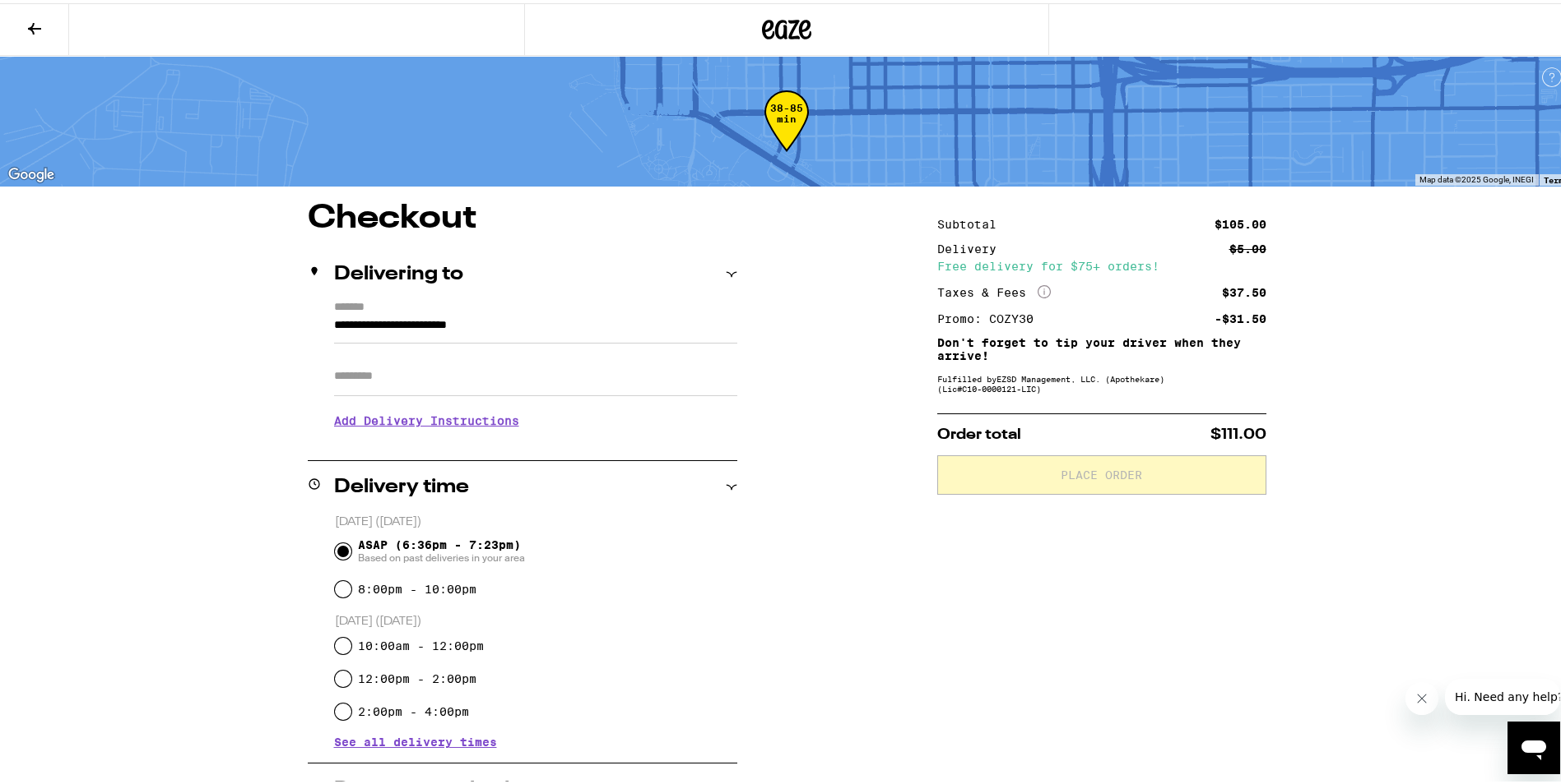
click at [448, 422] on h3 "Add Delivery Instructions" at bounding box center [536, 417] width 403 height 38
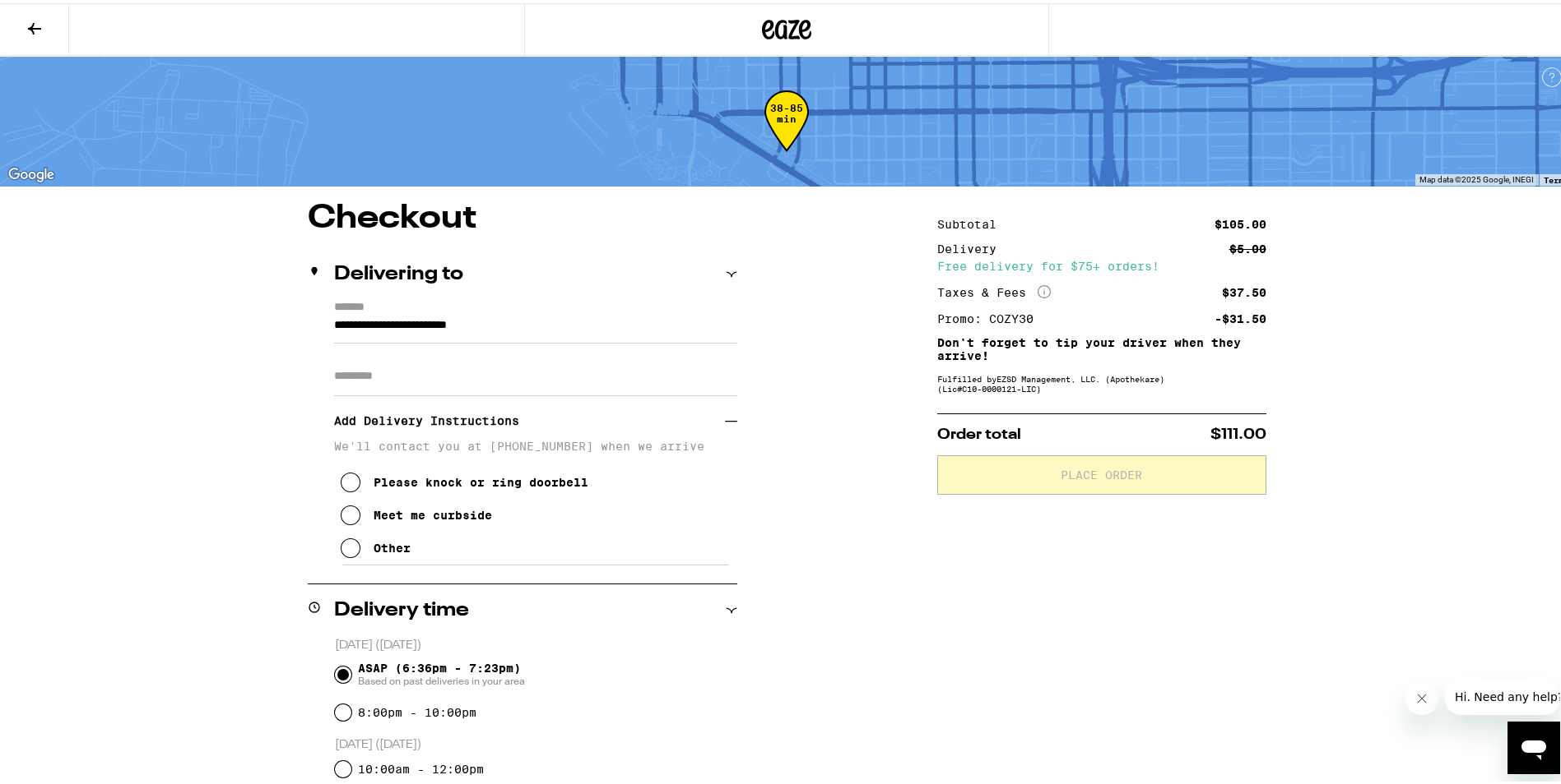
click at [345, 519] on icon at bounding box center [350, 512] width 20 height 20
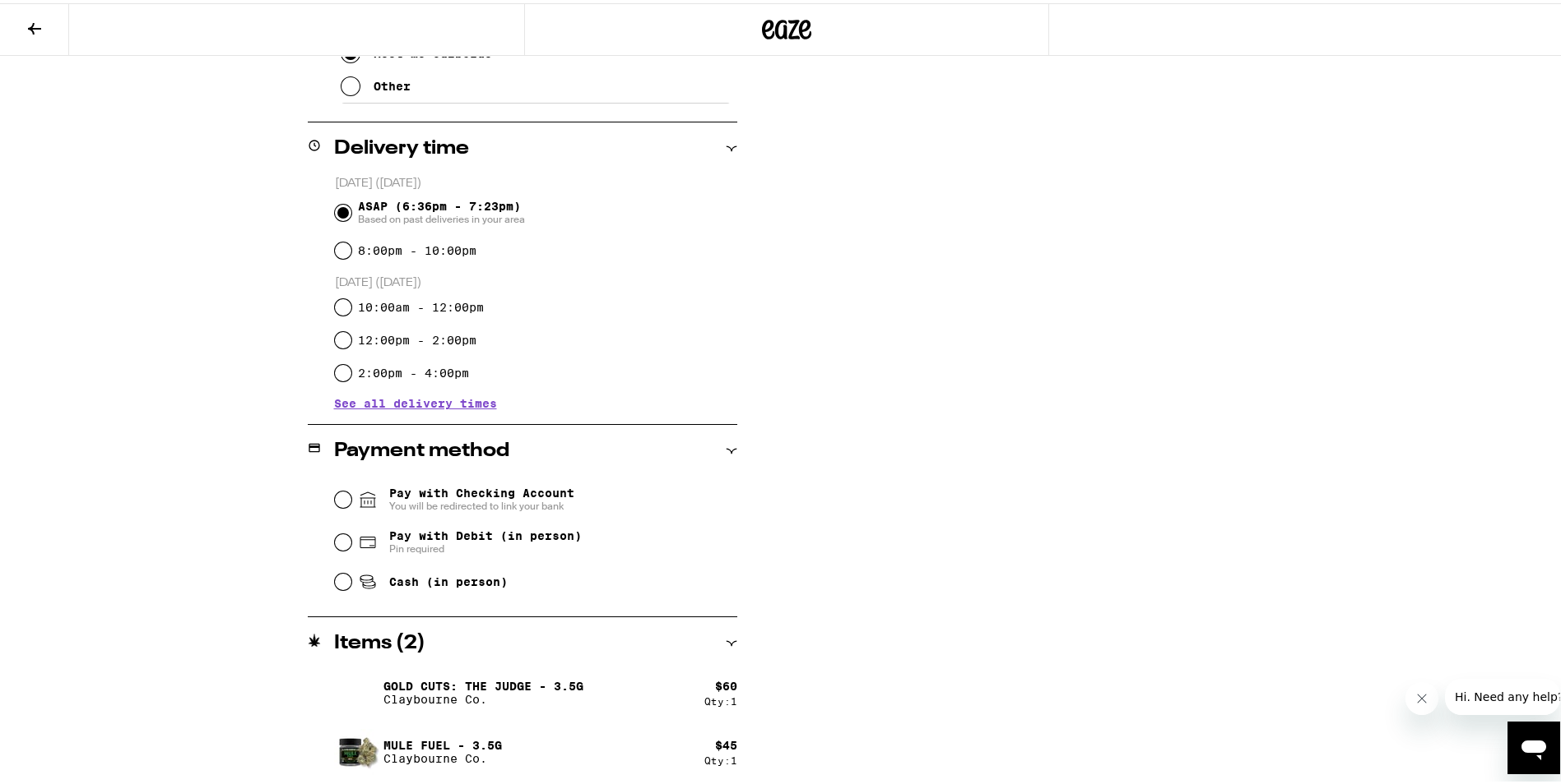
scroll to position [464, 0]
click at [340, 580] on input "Cash (in person)" at bounding box center [343, 577] width 17 height 17
radio input "true"
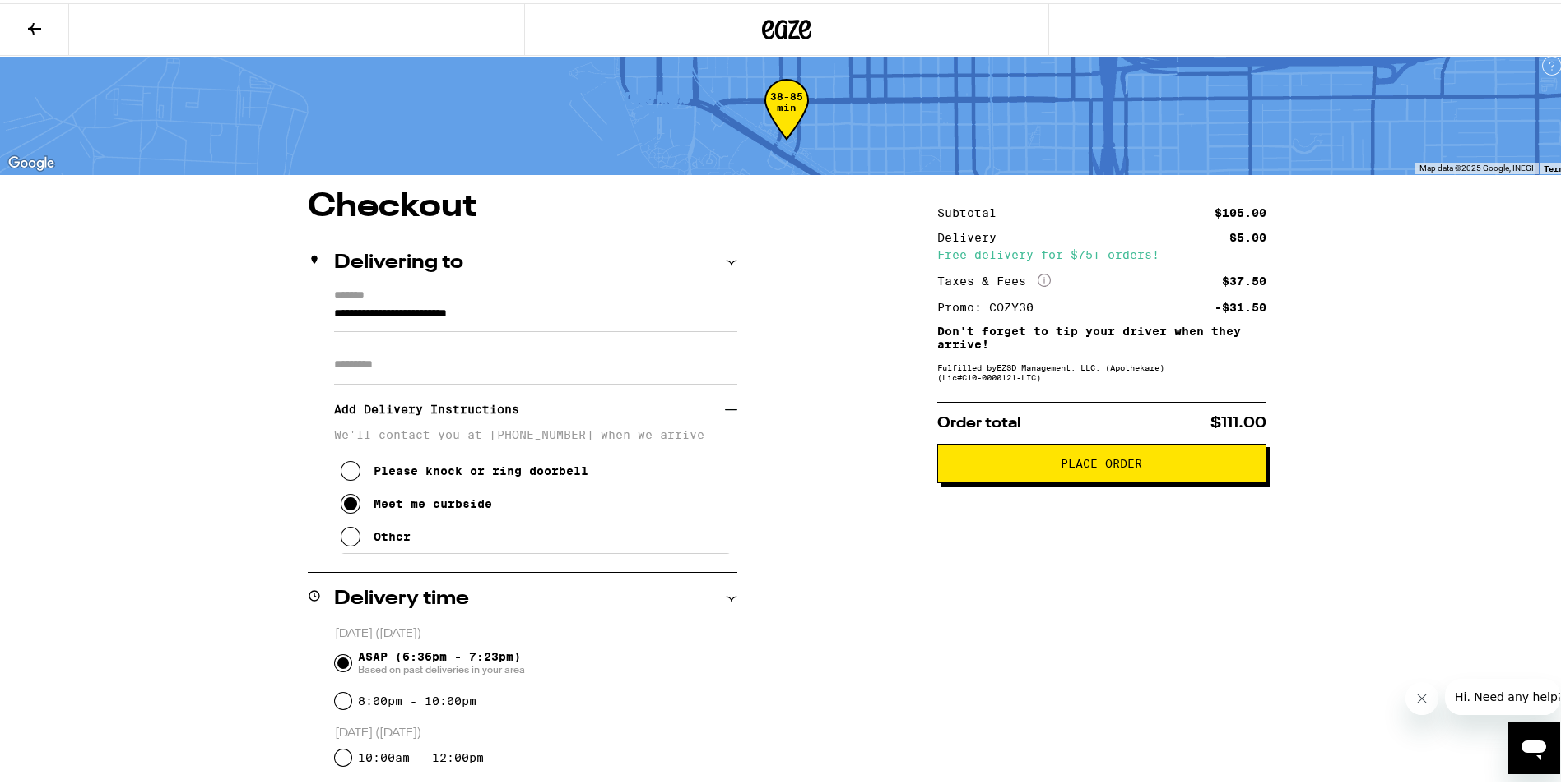
scroll to position [0, 0]
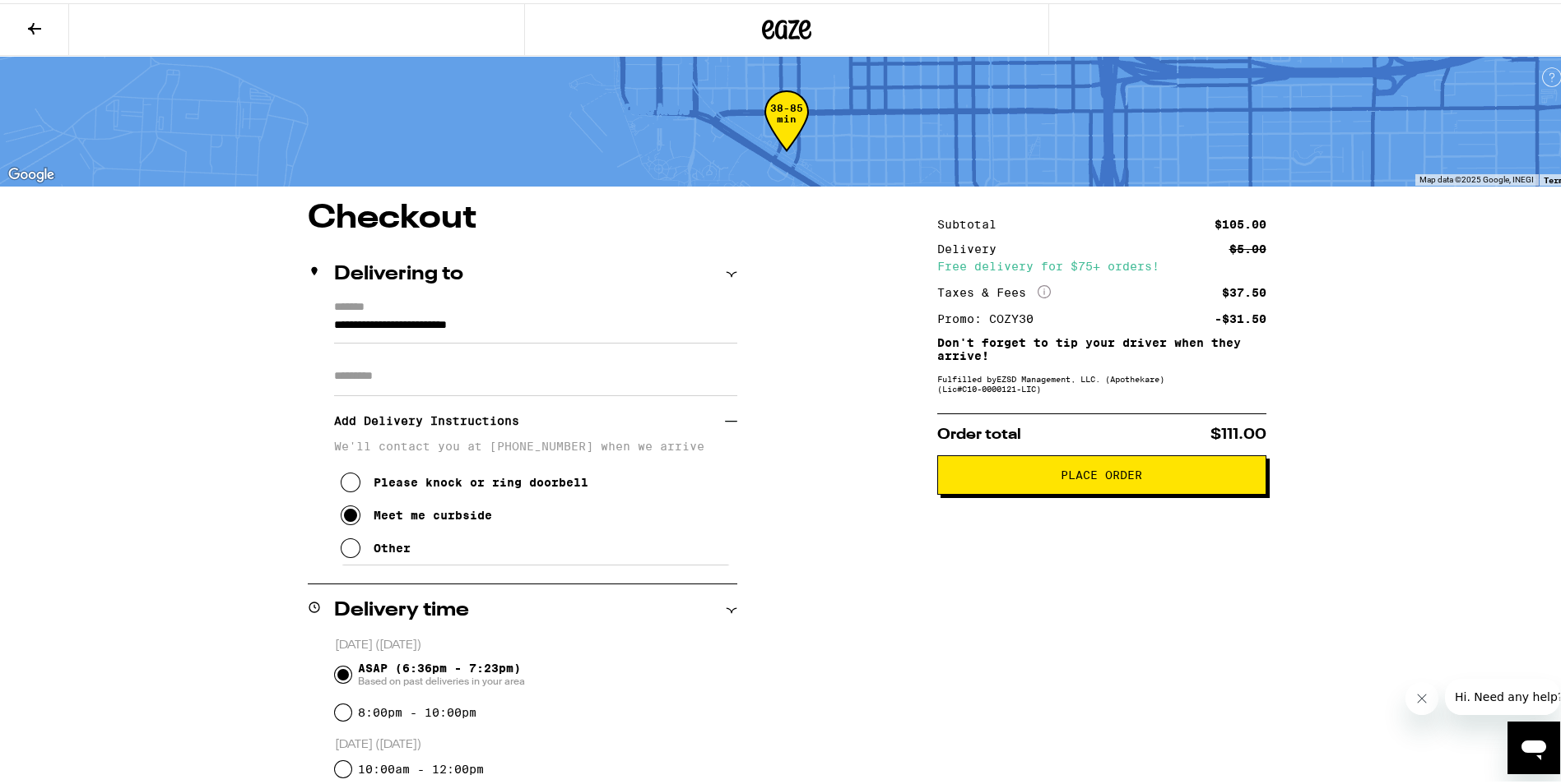
click at [1107, 478] on span "Place Order" at bounding box center [1101, 472] width 81 height 12
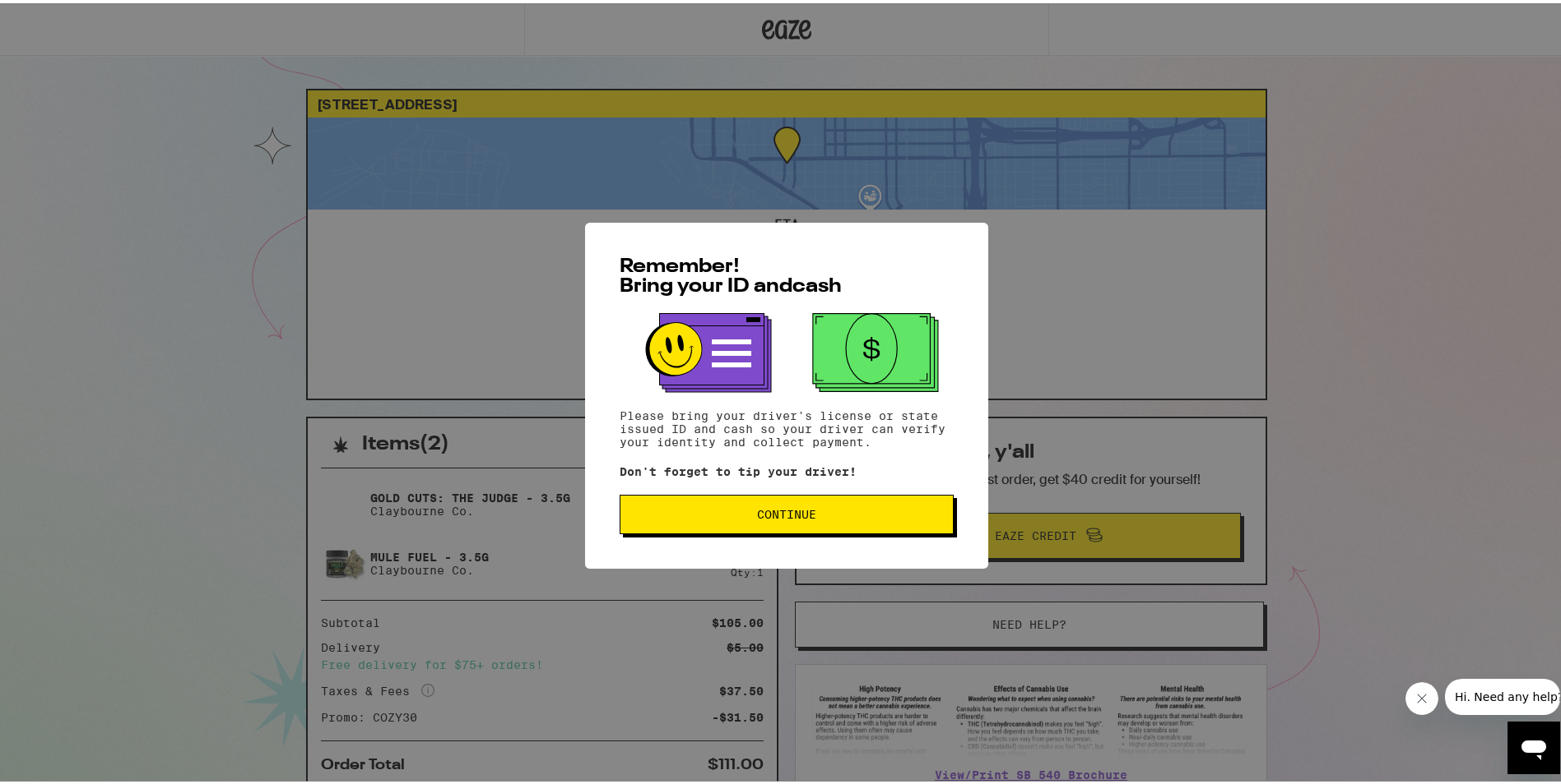
click at [774, 512] on span "Continue" at bounding box center [786, 511] width 60 height 12
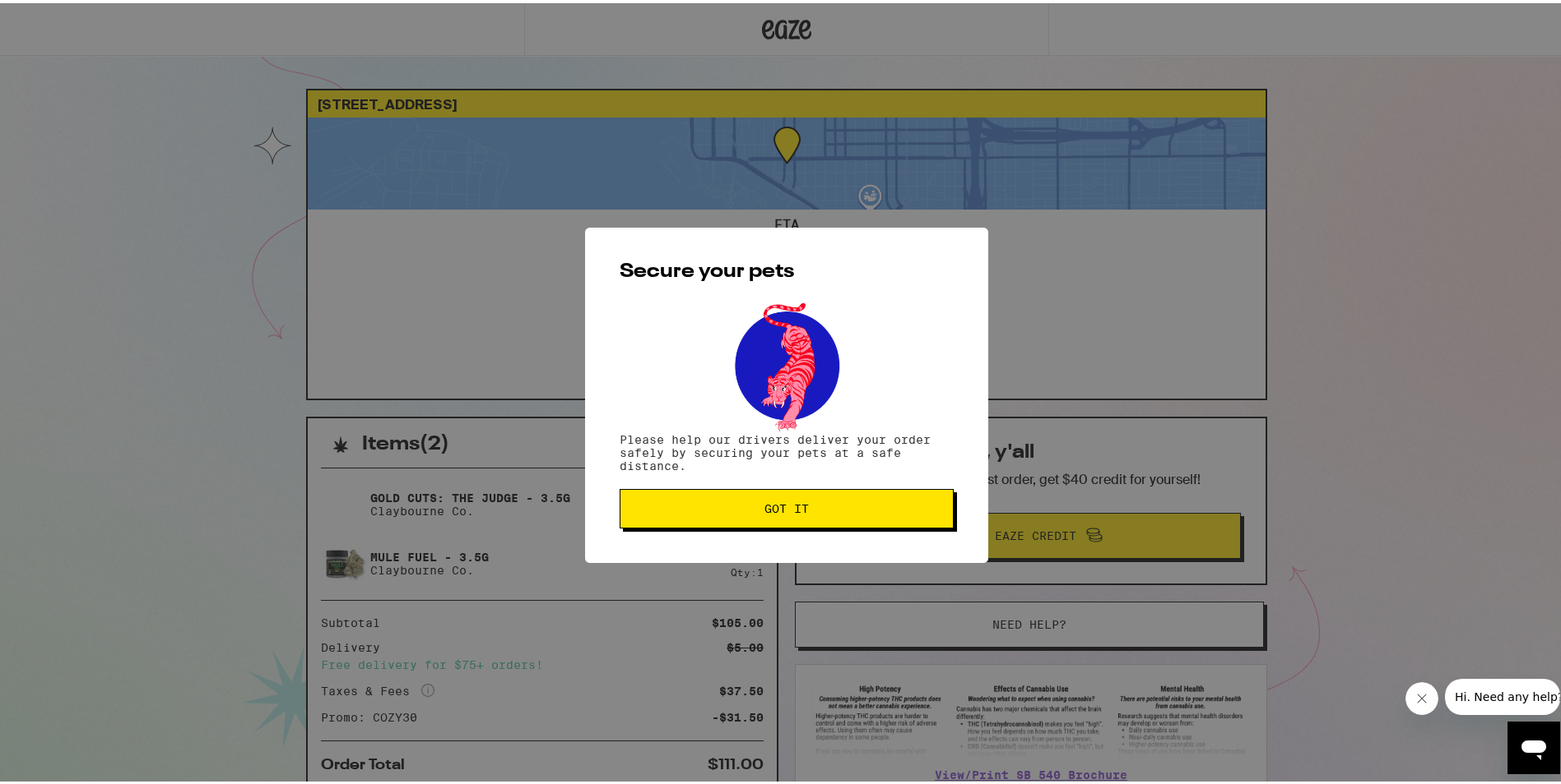
click at [774, 511] on span "Got it" at bounding box center [786, 505] width 45 height 12
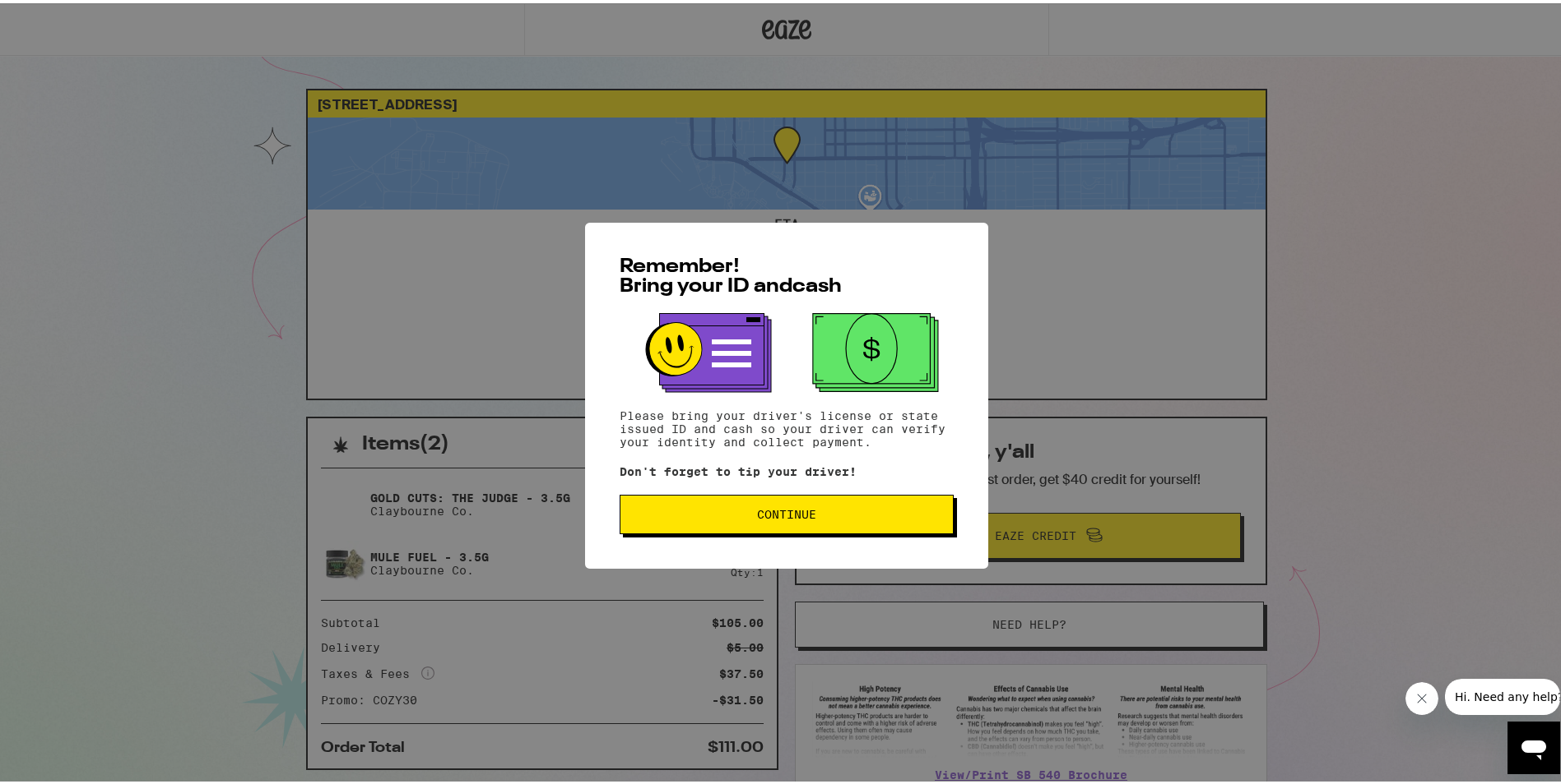
click at [757, 507] on span "Continue" at bounding box center [786, 511] width 60 height 12
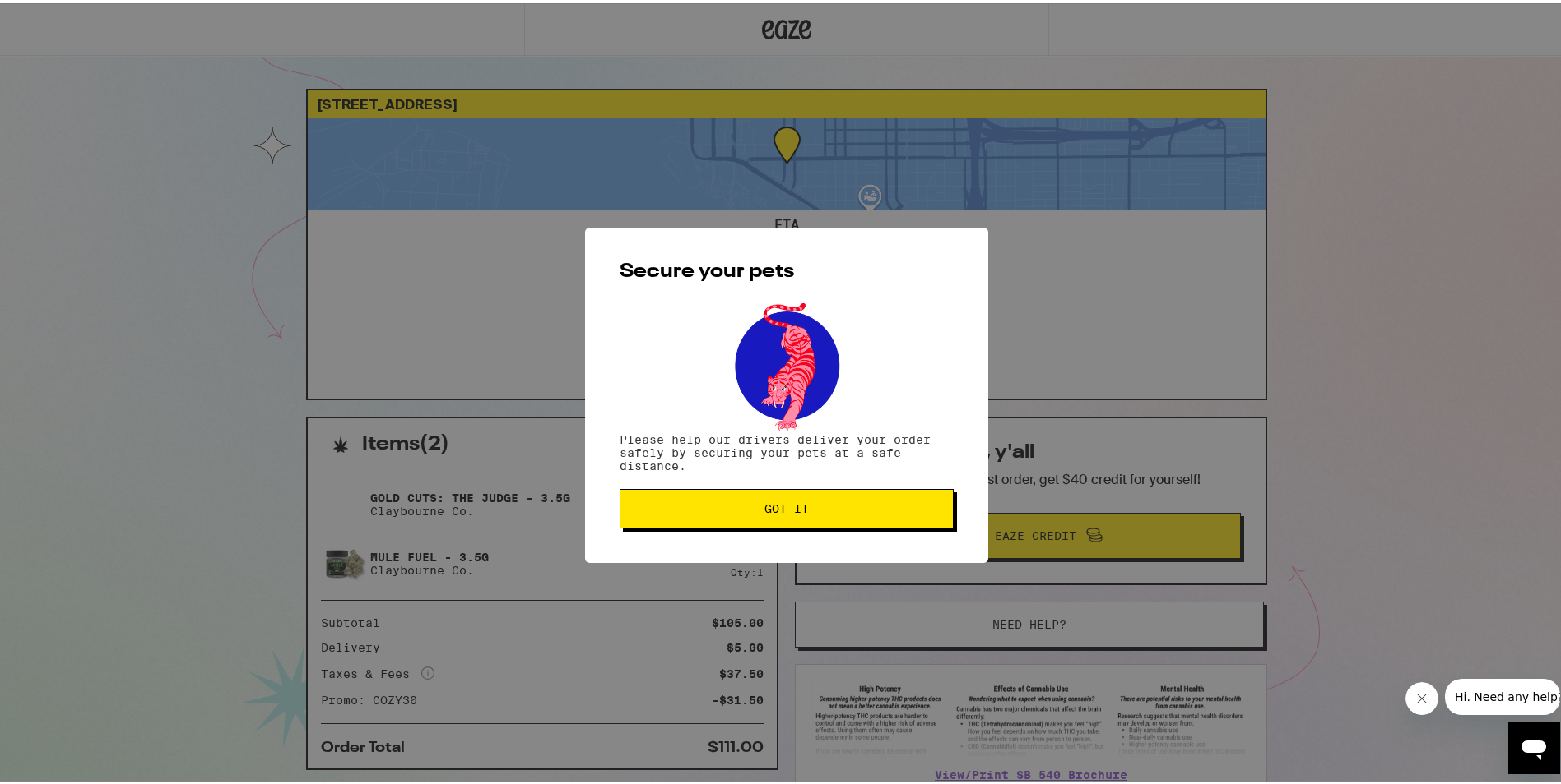
click at [785, 508] on span "Got it" at bounding box center [786, 505] width 45 height 12
